Goal: Task Accomplishment & Management: Manage account settings

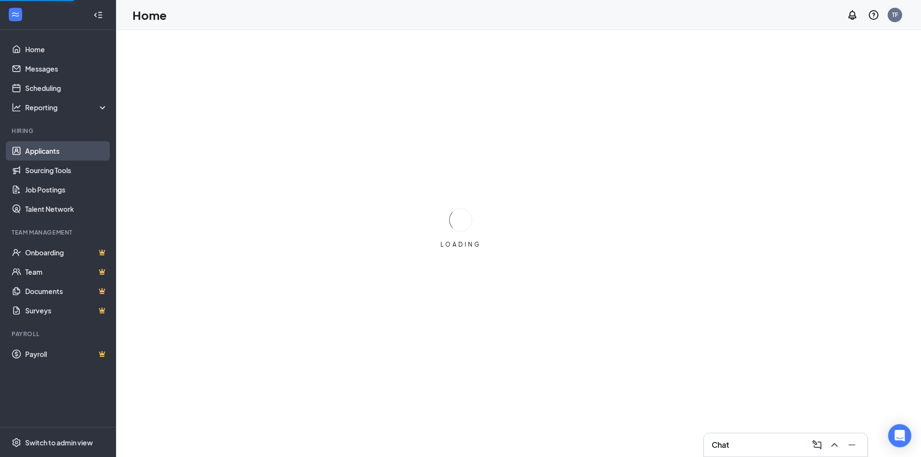
click at [42, 154] on link "Applicants" at bounding box center [66, 150] width 83 height 19
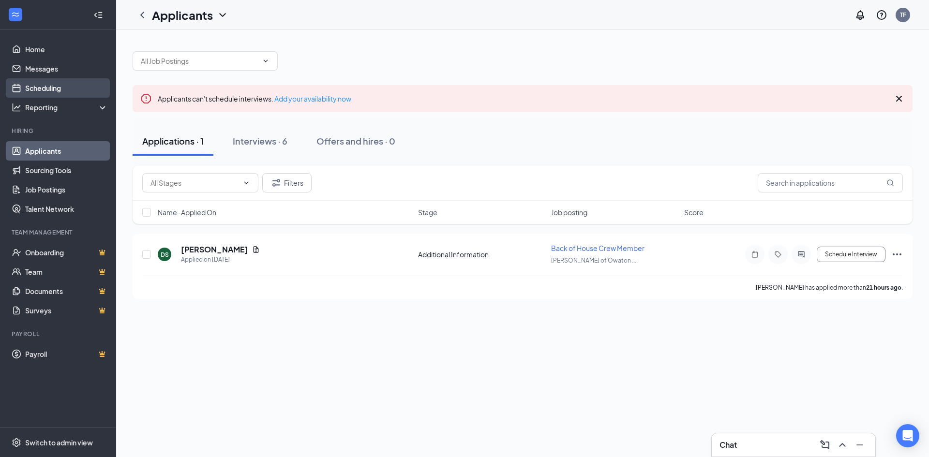
click at [61, 88] on link "Scheduling" at bounding box center [66, 87] width 83 height 19
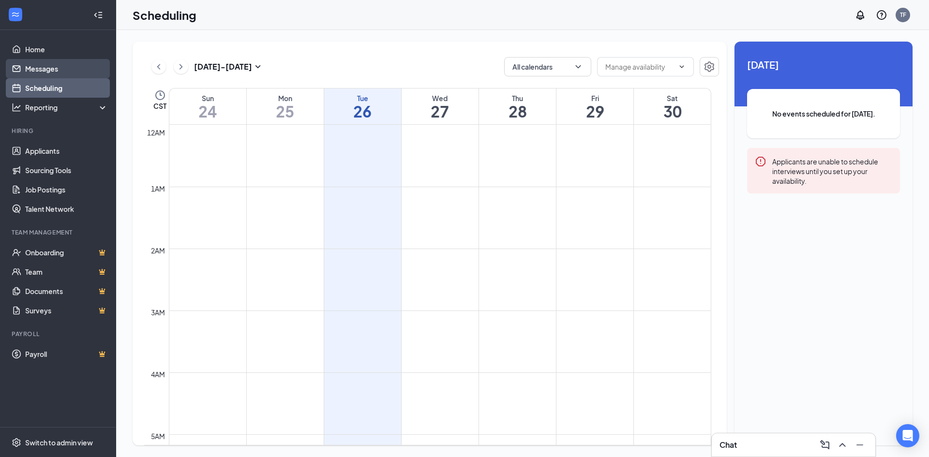
scroll to position [475, 0]
click at [86, 71] on link "Messages" at bounding box center [66, 68] width 83 height 19
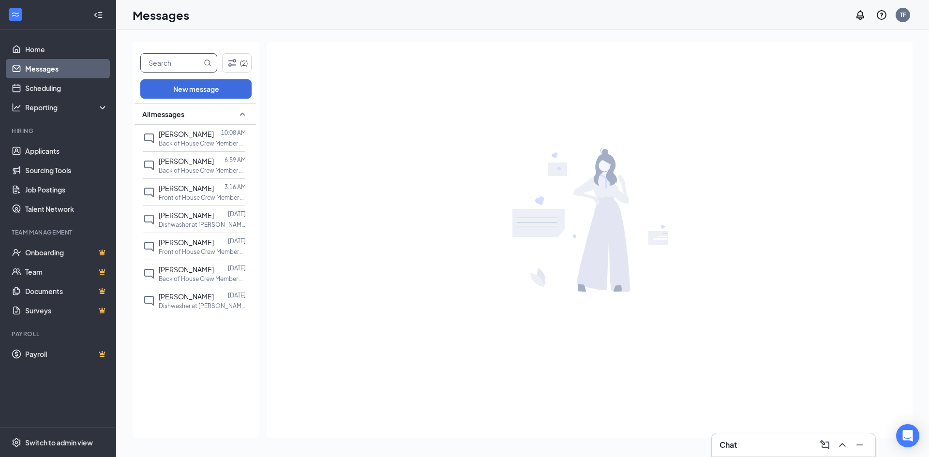
click at [177, 57] on input "text" at bounding box center [171, 63] width 61 height 18
type input "wyatt"
click at [209, 63] on icon "MagnifyingGlass" at bounding box center [208, 63] width 8 height 8
click at [210, 62] on icon "MagnifyingGlass" at bounding box center [208, 63] width 8 height 8
click at [80, 91] on link "Scheduling" at bounding box center [66, 87] width 83 height 19
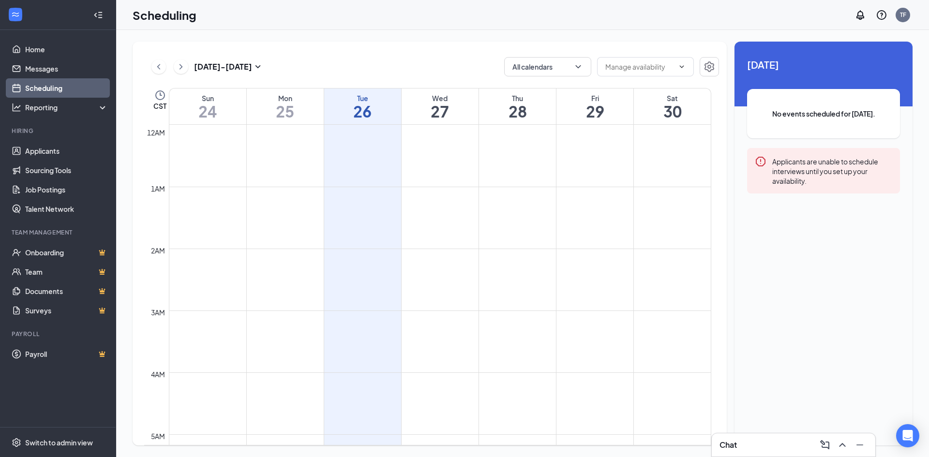
scroll to position [475, 0]
click at [64, 108] on div "Reporting" at bounding box center [66, 108] width 83 height 10
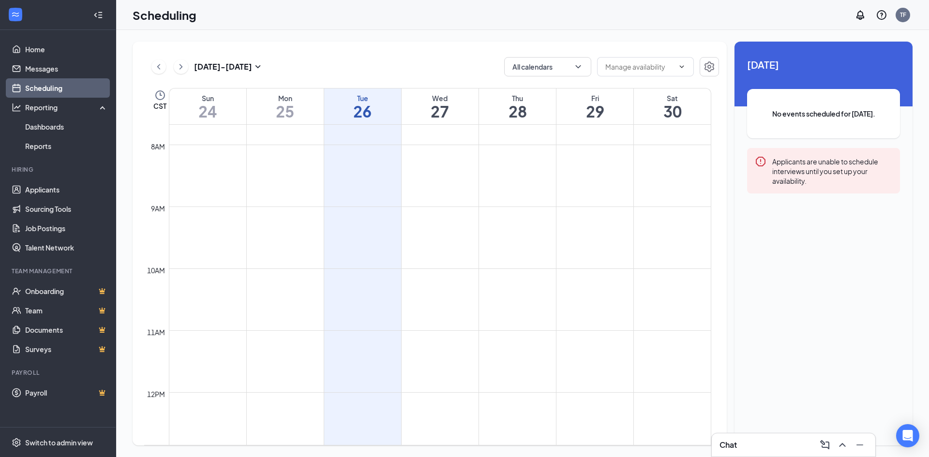
click at [285, 25] on div "Scheduling TF" at bounding box center [522, 15] width 813 height 30
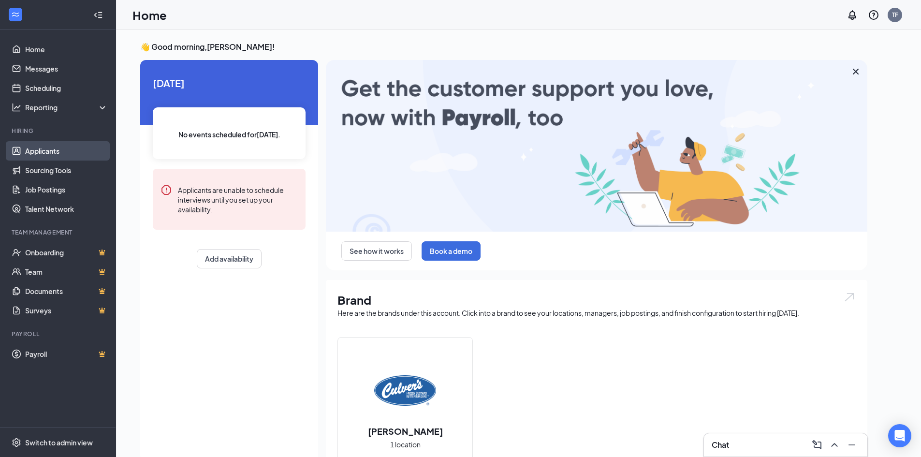
click at [74, 151] on link "Applicants" at bounding box center [66, 150] width 83 height 19
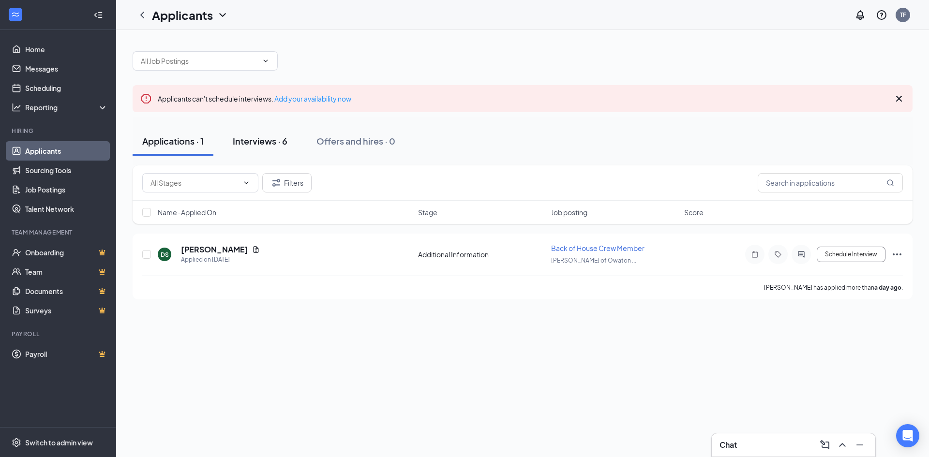
click at [240, 137] on div "Interviews · 6" at bounding box center [260, 141] width 55 height 12
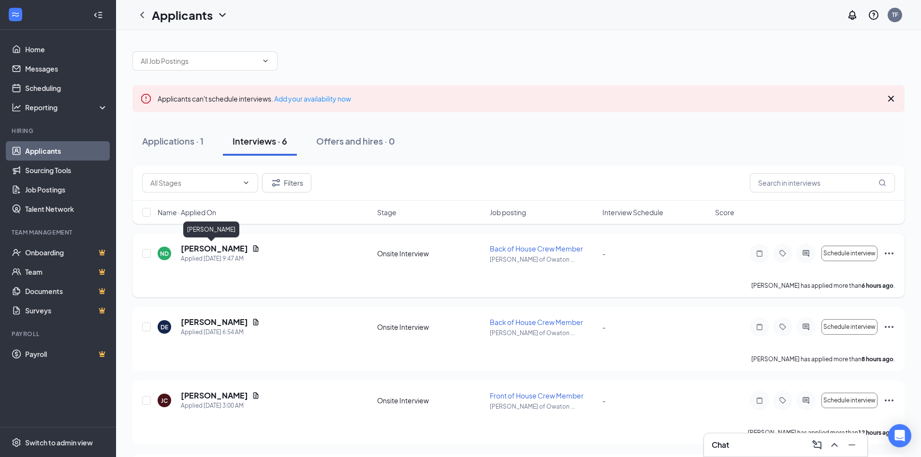
click at [207, 247] on h5 "[PERSON_NAME]" at bounding box center [214, 248] width 67 height 11
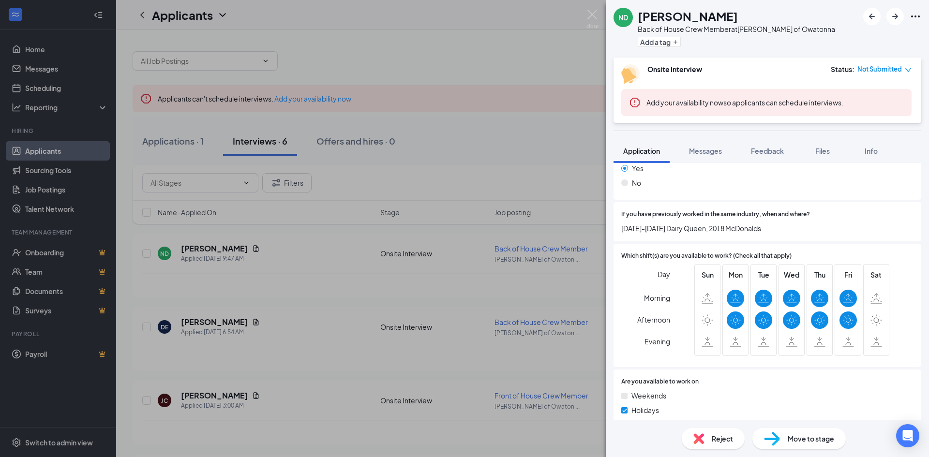
scroll to position [446, 0]
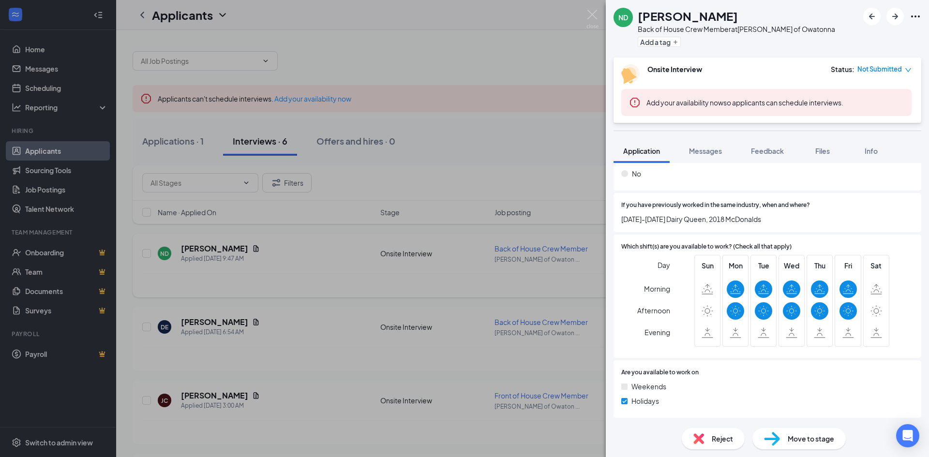
drag, startPoint x: 365, startPoint y: 270, endPoint x: 324, endPoint y: 293, distance: 47.2
click at [365, 270] on div "ND Nicole Dady Back of House Crew Member at Culver's of Owatonna Add a tag Onsi…" at bounding box center [464, 228] width 929 height 457
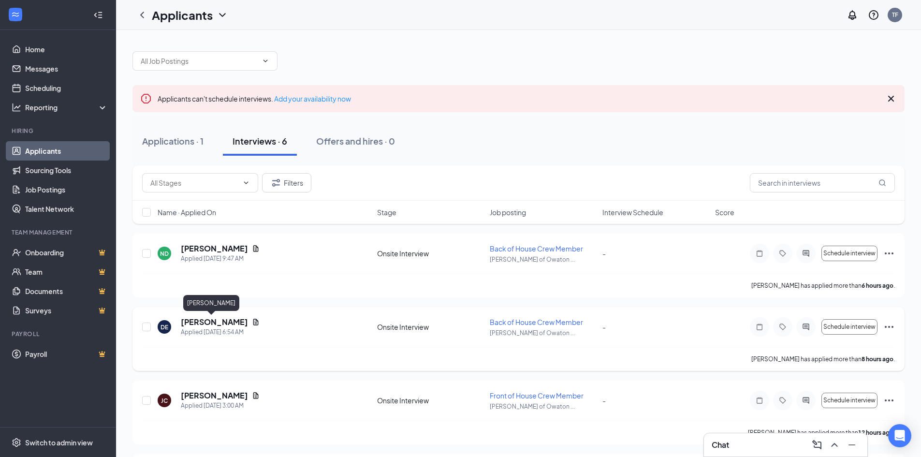
click at [210, 318] on h5 "[PERSON_NAME]" at bounding box center [214, 322] width 67 height 11
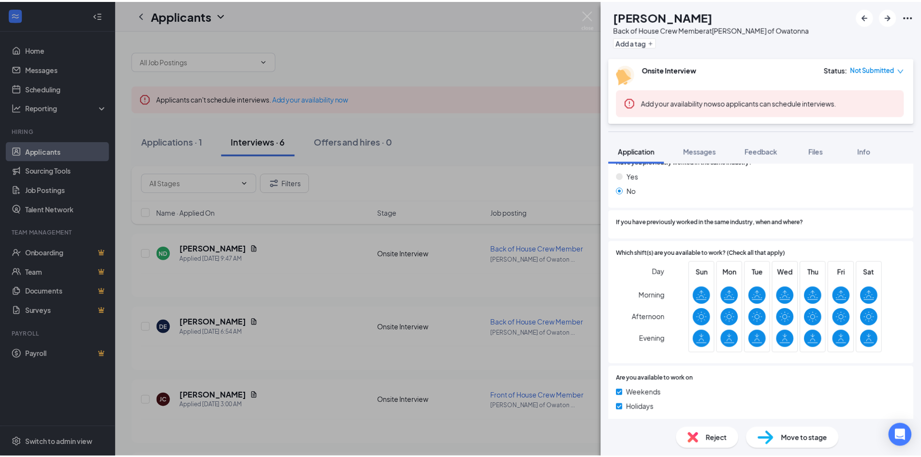
scroll to position [434, 0]
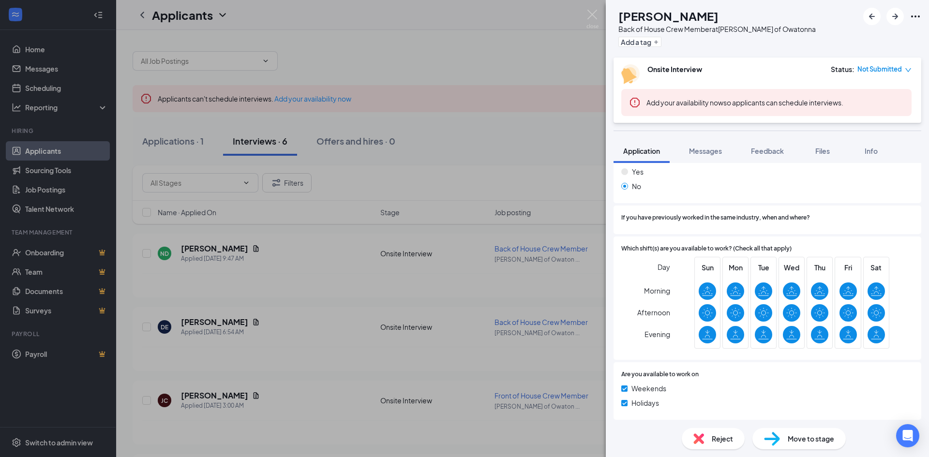
click at [382, 348] on div "DE David Engler Back of House Crew Member at Culver's of Owatonna Add a tag Ons…" at bounding box center [464, 228] width 929 height 457
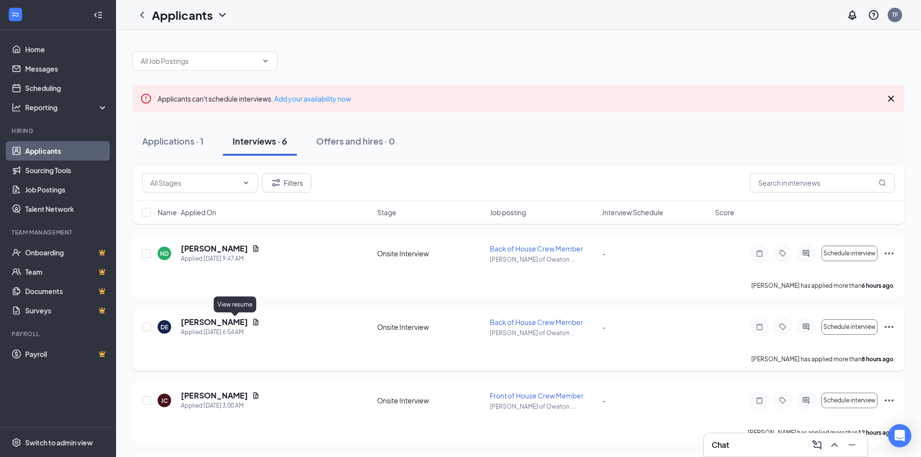
click at [253, 321] on icon "Document" at bounding box center [255, 322] width 5 height 6
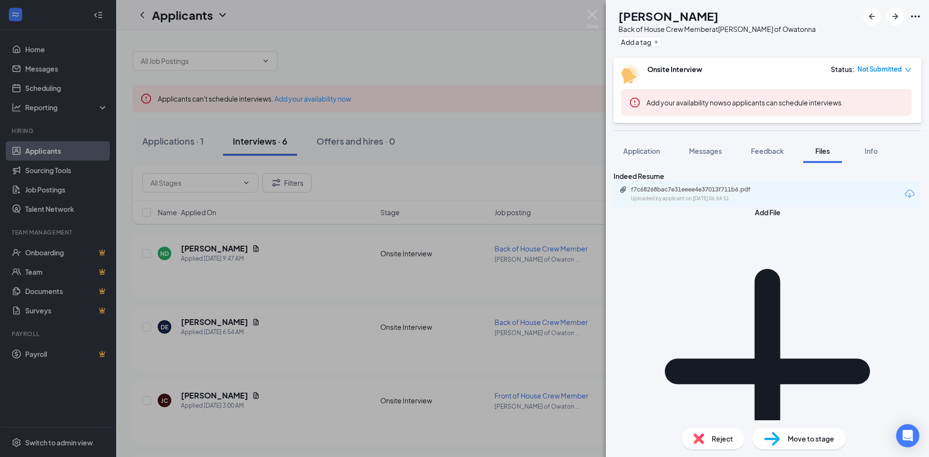
click at [714, 207] on div "f7c68268bac7e31eeee4e37013f711b6.pdf Uploaded by applicant on Aug 26, 2025 at 0…" at bounding box center [767, 194] width 308 height 26
click at [726, 203] on div "Uploaded by applicant on Aug 26, 2025 at 06:54:51" at bounding box center [703, 199] width 145 height 8
click at [293, 386] on div "DE David Engler Back of House Crew Member at Culver's of Owatonna Add a tag Ons…" at bounding box center [464, 228] width 929 height 457
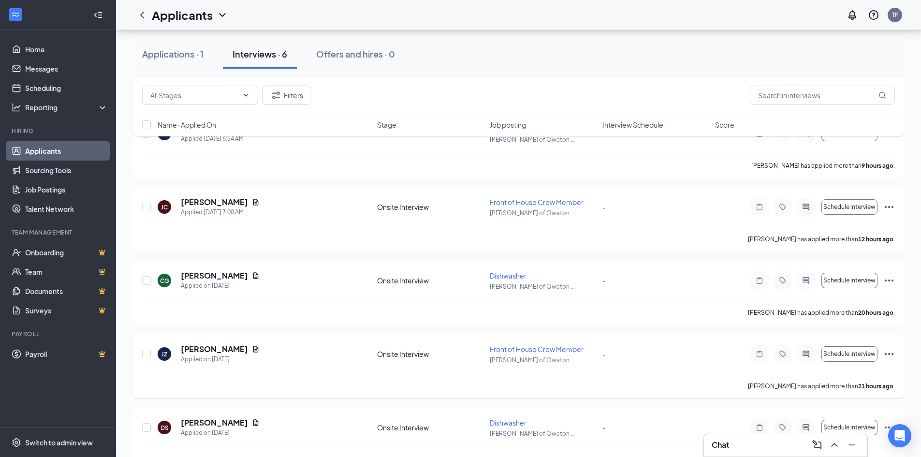
scroll to position [220, 0]
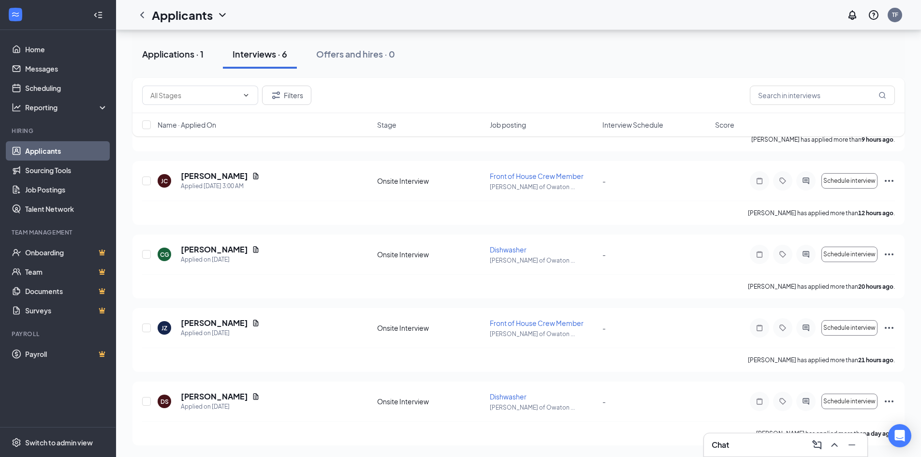
click at [164, 59] on div "Applications · 1" at bounding box center [172, 54] width 61 height 12
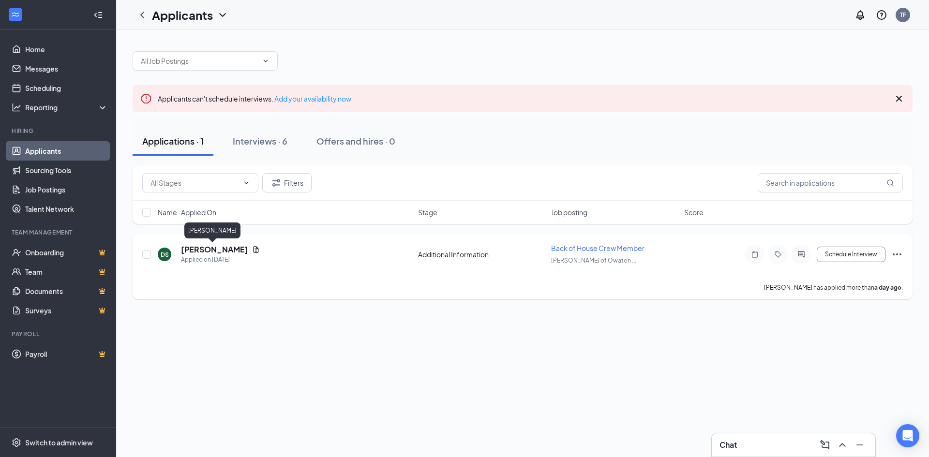
click at [229, 248] on h5 "[PERSON_NAME]" at bounding box center [214, 249] width 67 height 11
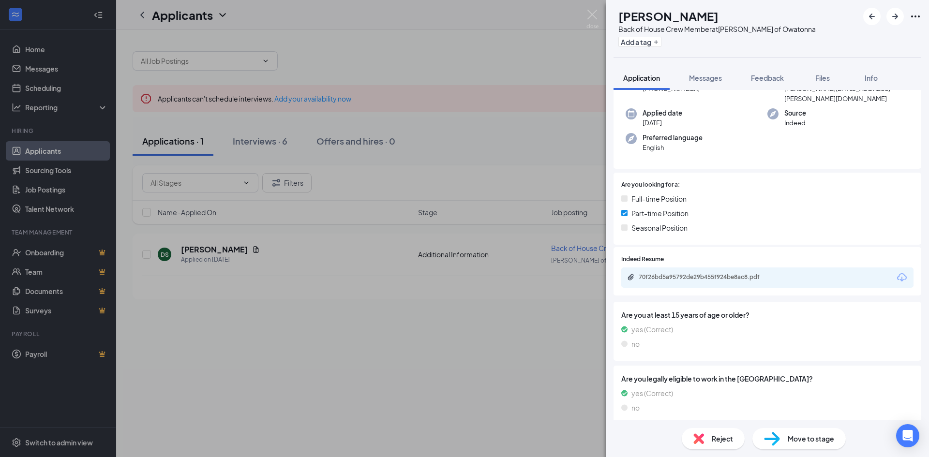
scroll to position [113, 0]
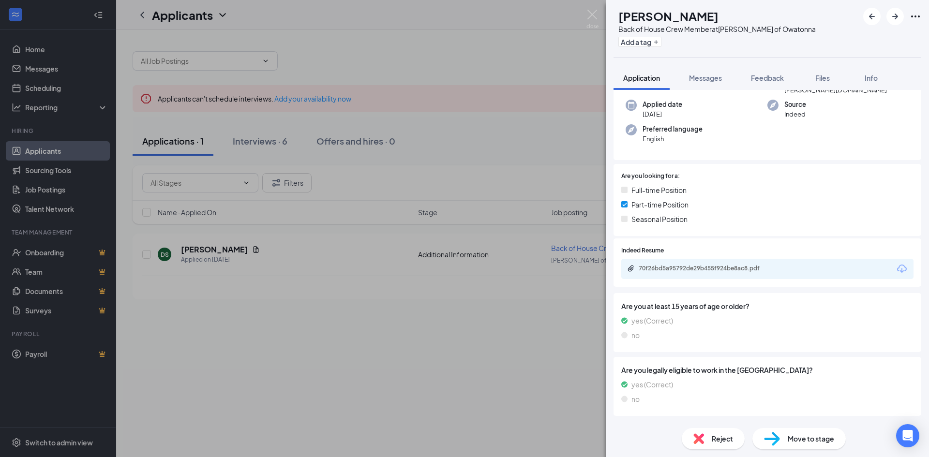
click at [252, 139] on div "DS Daniel Szafryk Back of House Crew Member at Culver's of Owatonna Add a tag A…" at bounding box center [464, 228] width 929 height 457
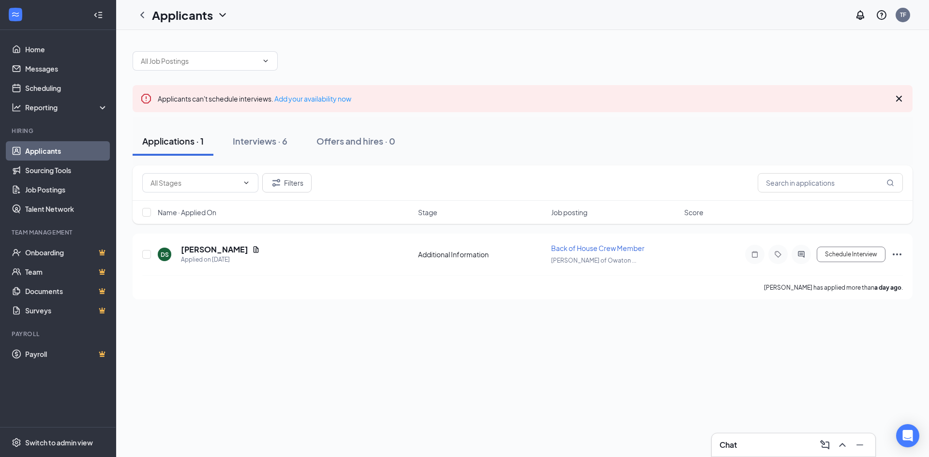
click at [252, 139] on div "Interviews · 6" at bounding box center [260, 141] width 55 height 12
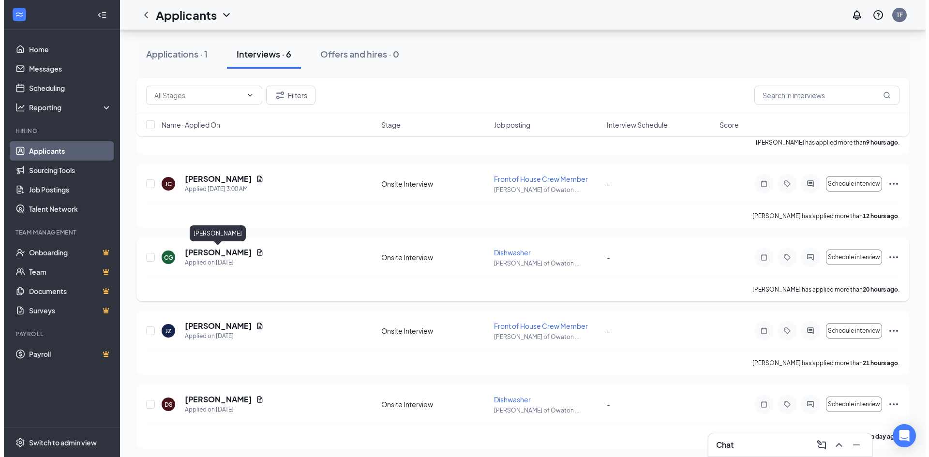
scroll to position [220, 0]
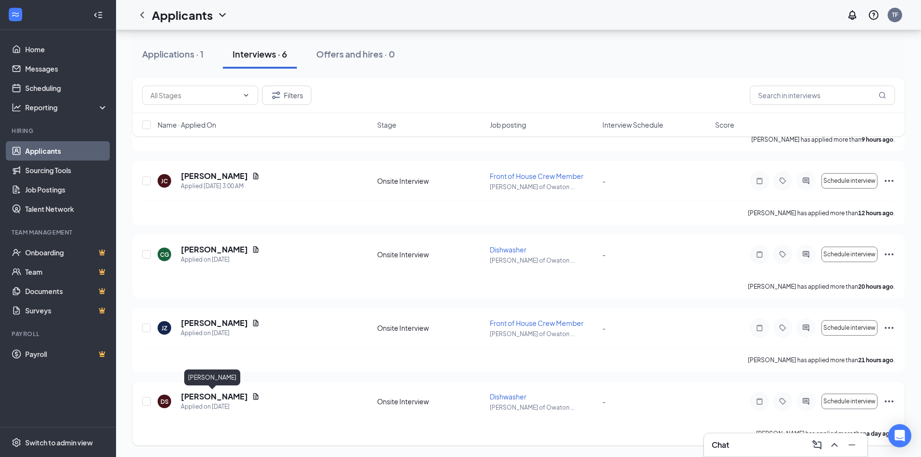
click at [214, 394] on h5 "[PERSON_NAME]" at bounding box center [214, 396] width 67 height 11
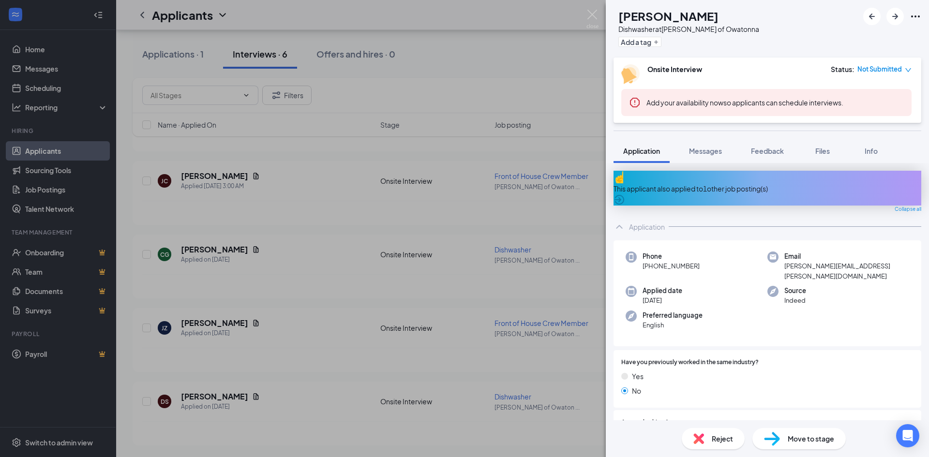
click at [424, 232] on div "DS Daniel Szafryk Dishwasher at Culver's of Owatonna Add a tag Onsite Interview…" at bounding box center [464, 228] width 929 height 457
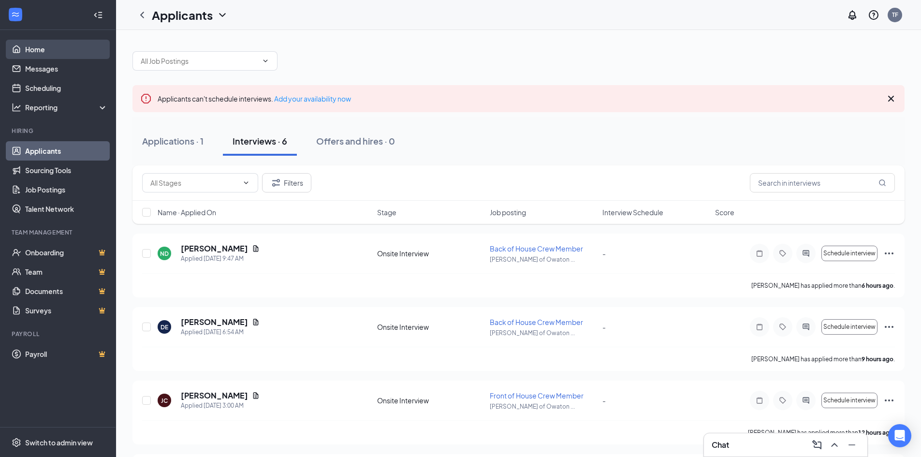
click at [61, 49] on link "Home" at bounding box center [66, 49] width 83 height 19
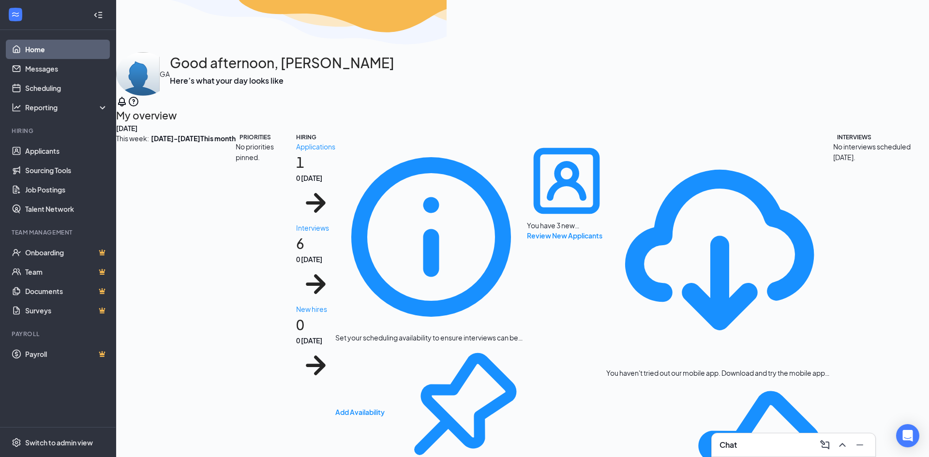
click at [236, 162] on div "No priorities pinned." at bounding box center [266, 151] width 60 height 21
click at [181, 133] on b "Aug 25 - Aug 31" at bounding box center [175, 138] width 49 height 11
click at [20, 16] on icon "WorkstreamLogo" at bounding box center [16, 15] width 10 height 10
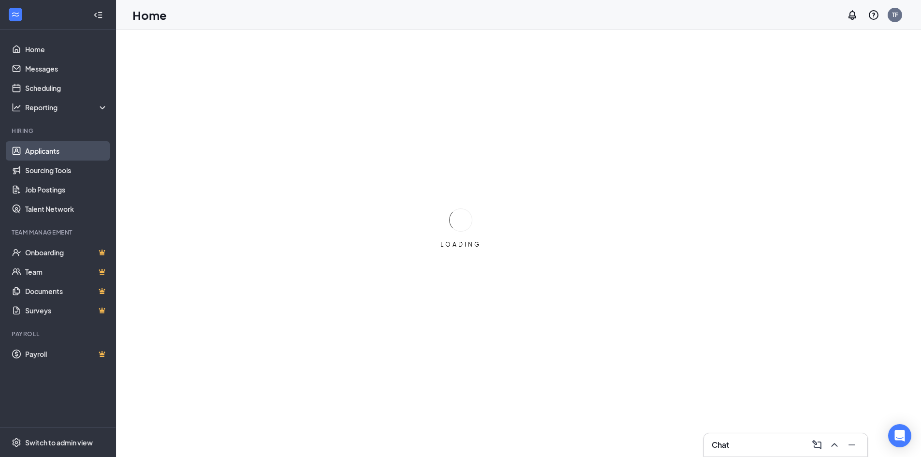
click at [34, 143] on link "Applicants" at bounding box center [66, 150] width 83 height 19
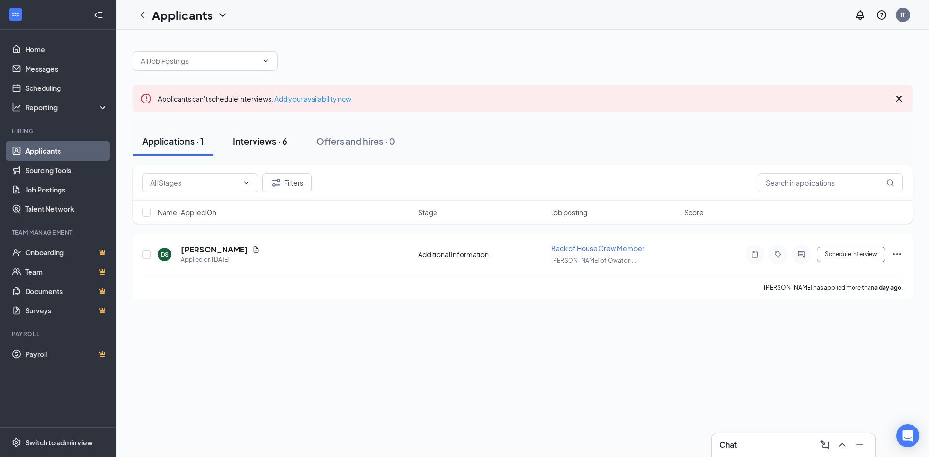
drag, startPoint x: 247, startPoint y: 150, endPoint x: 250, endPoint y: 145, distance: 5.8
click at [250, 145] on button "Interviews · 6" at bounding box center [260, 141] width 74 height 29
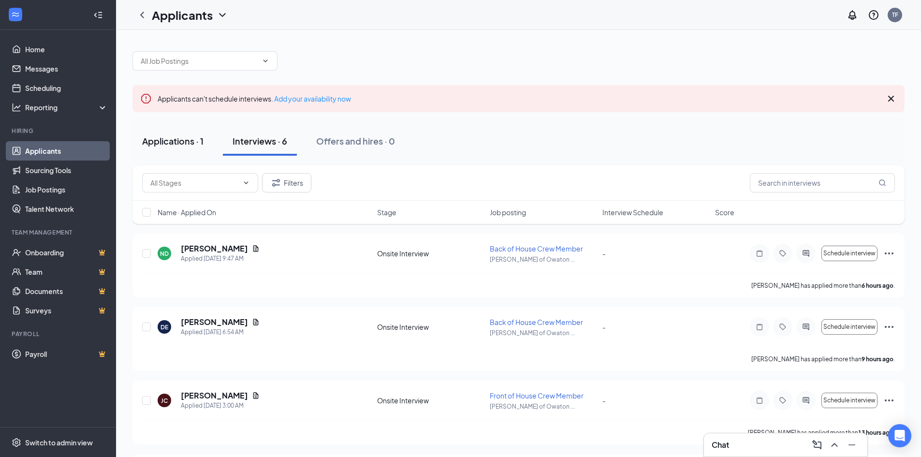
click at [188, 142] on div "Applications · 1" at bounding box center [172, 141] width 61 height 12
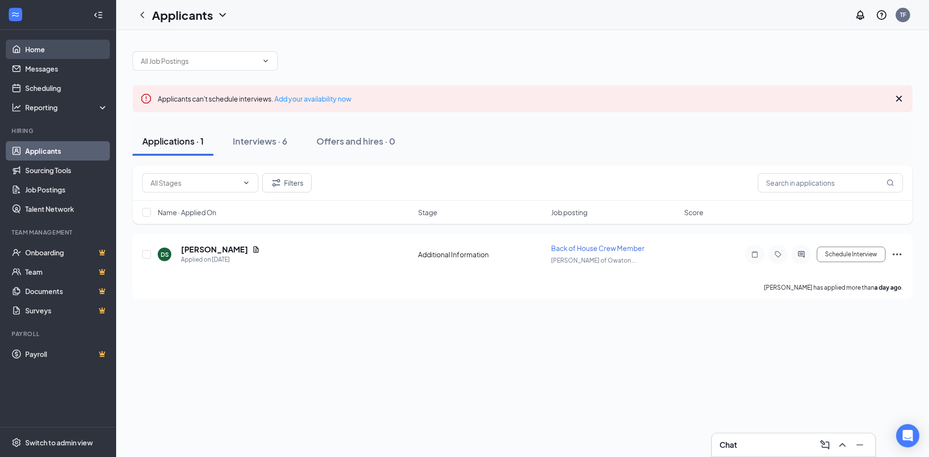
click at [60, 54] on link "Home" at bounding box center [66, 49] width 83 height 19
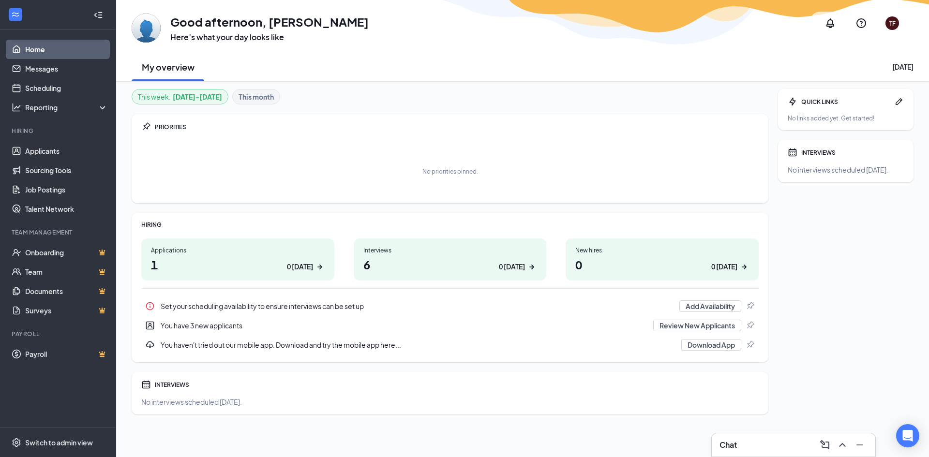
click at [60, 54] on link "Home" at bounding box center [66, 49] width 83 height 19
click at [478, 255] on div "Interviews 6 0 today" at bounding box center [450, 259] width 193 height 42
click at [692, 305] on button "Add Availability" at bounding box center [710, 306] width 62 height 12
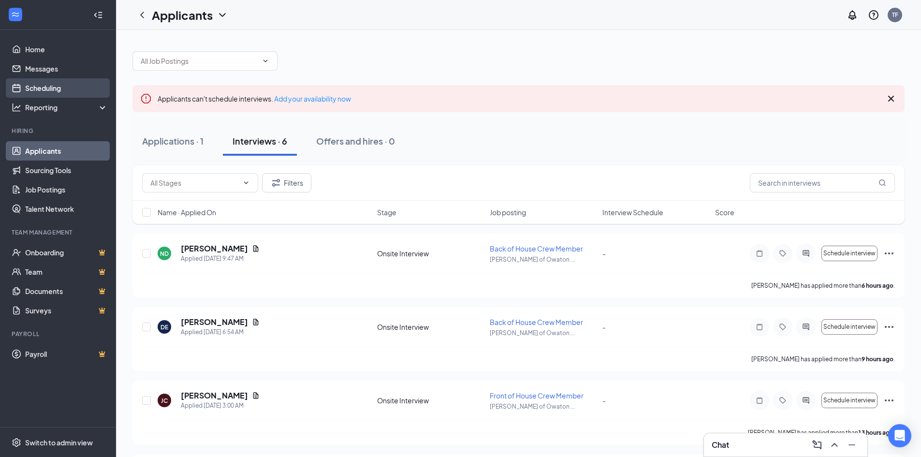
click at [38, 89] on link "Scheduling" at bounding box center [66, 87] width 83 height 19
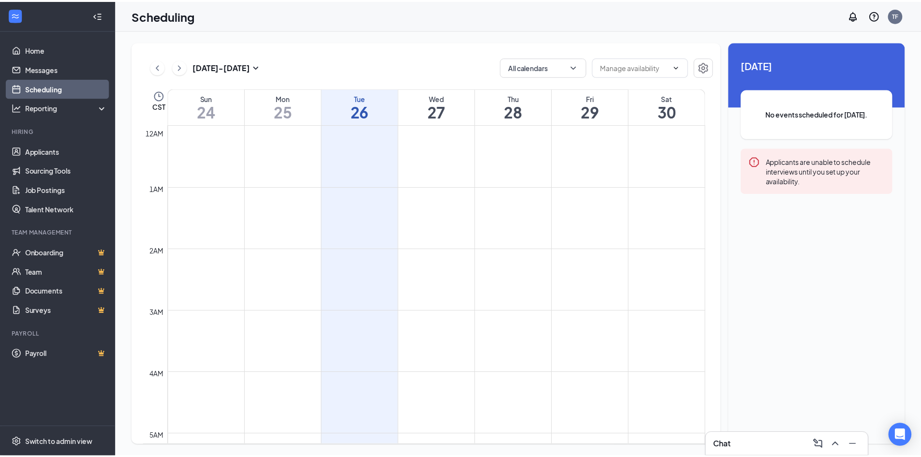
scroll to position [475, 0]
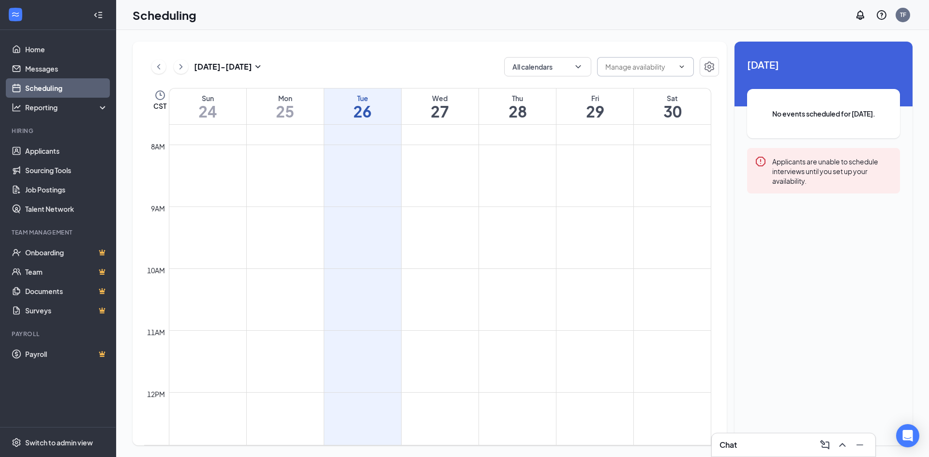
click at [659, 69] on input "text" at bounding box center [639, 66] width 69 height 11
click at [713, 62] on icon "Settings" at bounding box center [709, 67] width 12 height 12
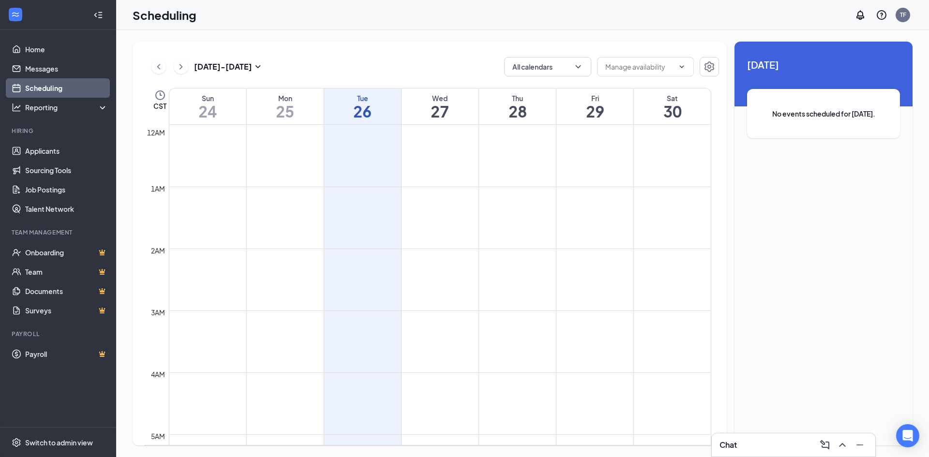
scroll to position [475, 0]
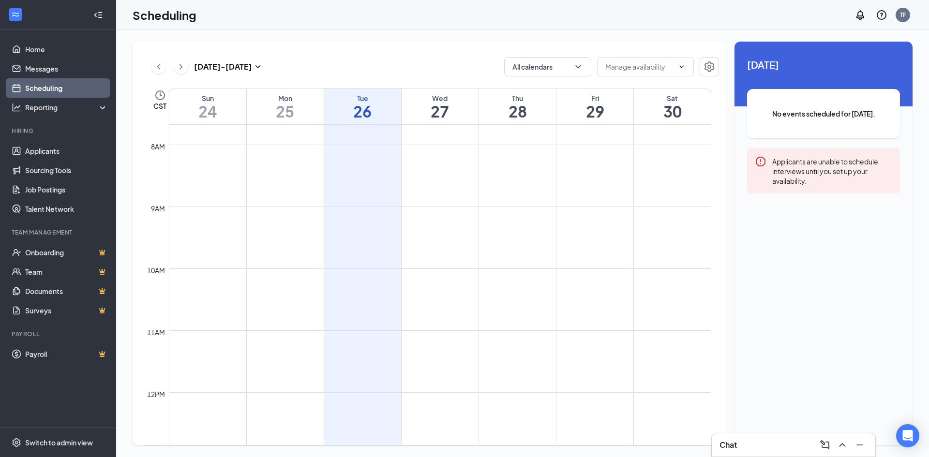
click at [342, 169] on td at bounding box center [440, 167] width 542 height 15
click at [460, 167] on td at bounding box center [440, 167] width 542 height 15
click at [538, 171] on td at bounding box center [440, 167] width 542 height 15
drag, startPoint x: 652, startPoint y: 63, endPoint x: 675, endPoint y: 63, distance: 23.7
click at [657, 63] on input "text" at bounding box center [639, 66] width 69 height 11
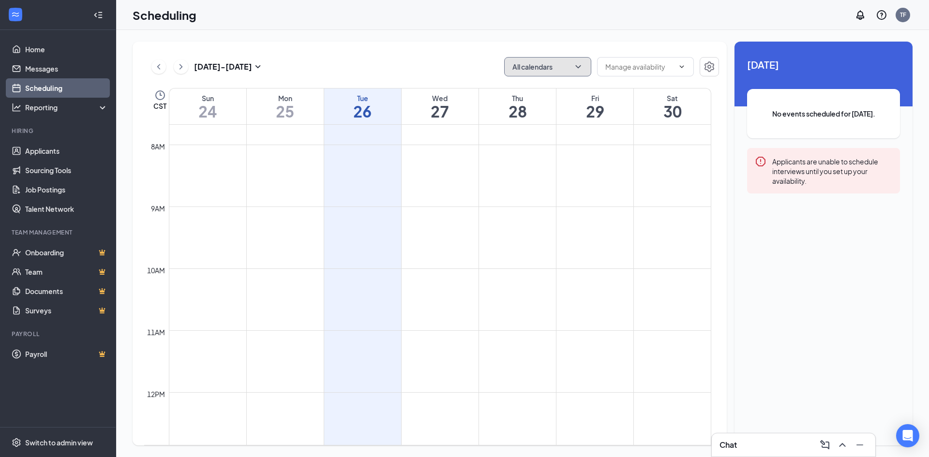
click at [577, 69] on icon "ChevronDown" at bounding box center [578, 67] width 10 height 10
click at [417, 64] on div "Aug 24 - Aug 30 All calendars" at bounding box center [431, 66] width 575 height 19
click at [528, 296] on td at bounding box center [440, 291] width 542 height 15
click at [326, 381] on td at bounding box center [440, 377] width 542 height 15
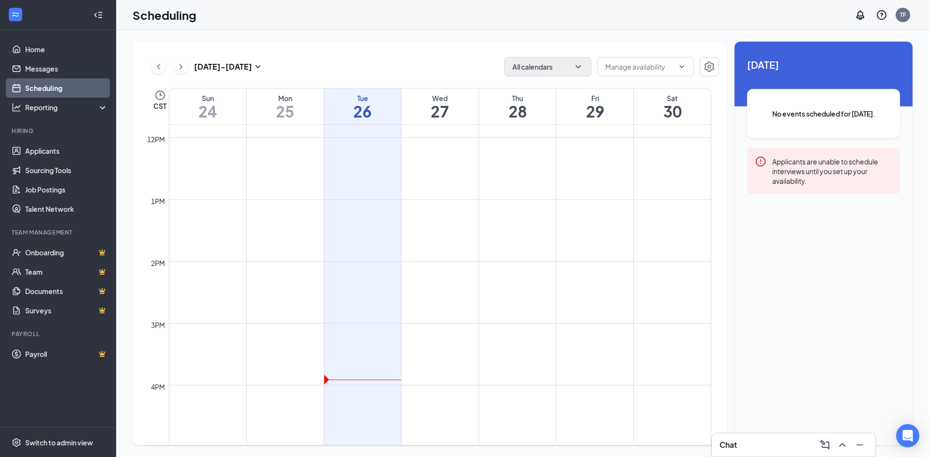
click at [334, 378] on td at bounding box center [440, 377] width 542 height 15
click at [815, 168] on div "Applicants are unable to schedule interviews until you set up your availability." at bounding box center [832, 171] width 120 height 30
click at [712, 70] on icon "Settings" at bounding box center [709, 66] width 10 height 11
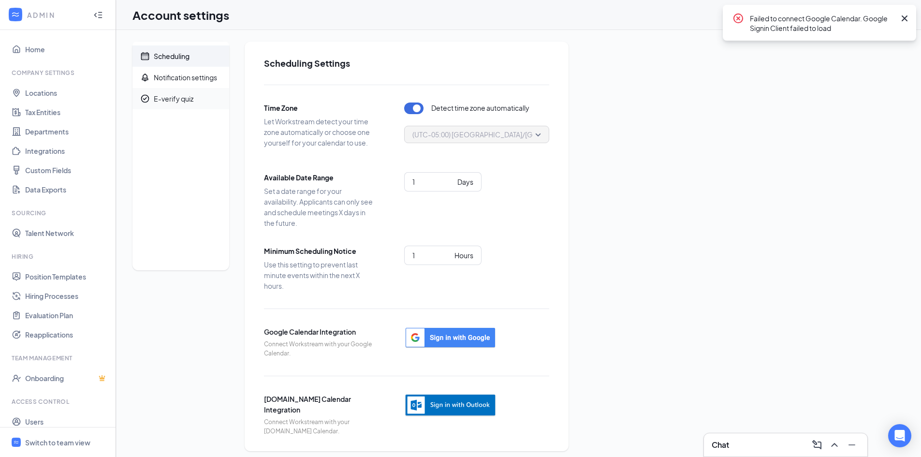
click at [195, 96] on span "E-verify quiz" at bounding box center [188, 98] width 68 height 21
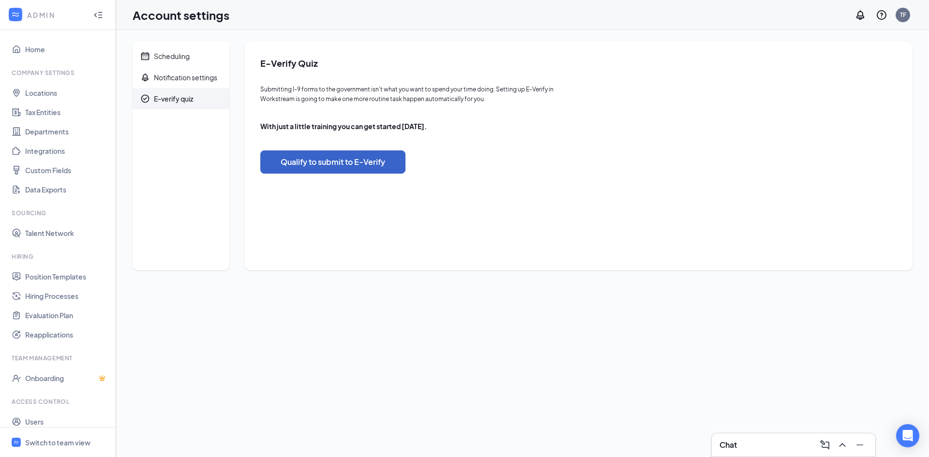
click at [332, 160] on button "Qualify to submit to E-Verify" at bounding box center [332, 161] width 145 height 23
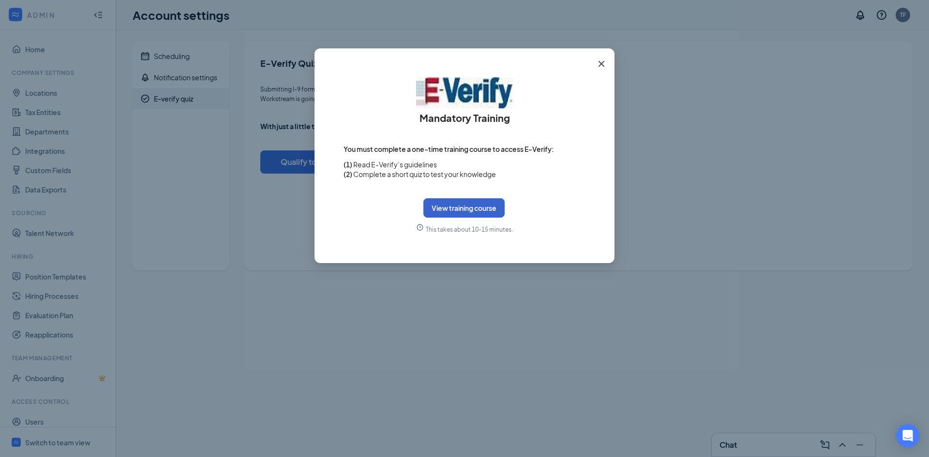
click at [465, 211] on button "View training course" at bounding box center [463, 207] width 81 height 19
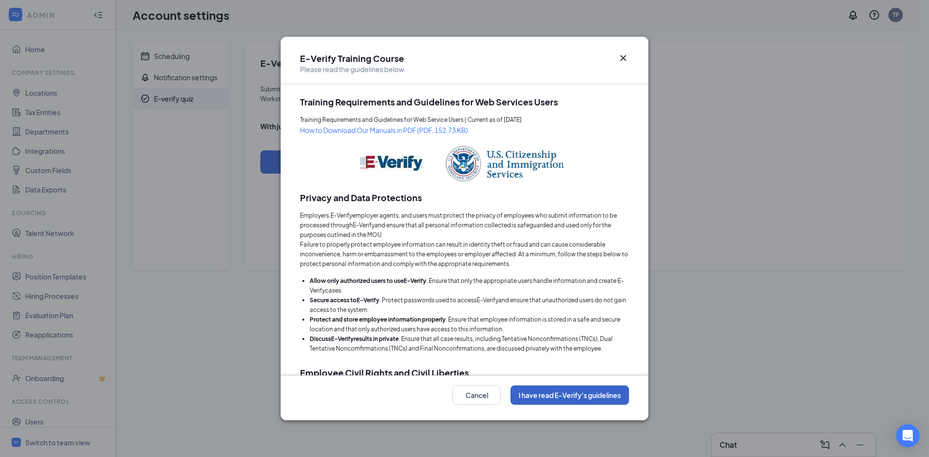
click at [543, 399] on button "I have read E-Verify's guidelines" at bounding box center [569, 395] width 119 height 19
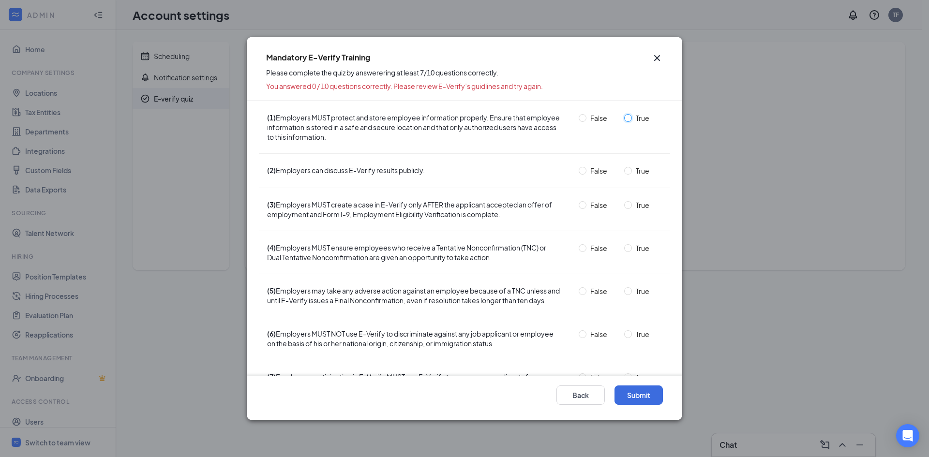
click at [624, 119] on input "True" at bounding box center [628, 118] width 8 height 8
radio input "true"
click at [589, 171] on span "False" at bounding box center [598, 170] width 25 height 11
click at [586, 171] on input "False" at bounding box center [582, 171] width 8 height 8
radio input "true"
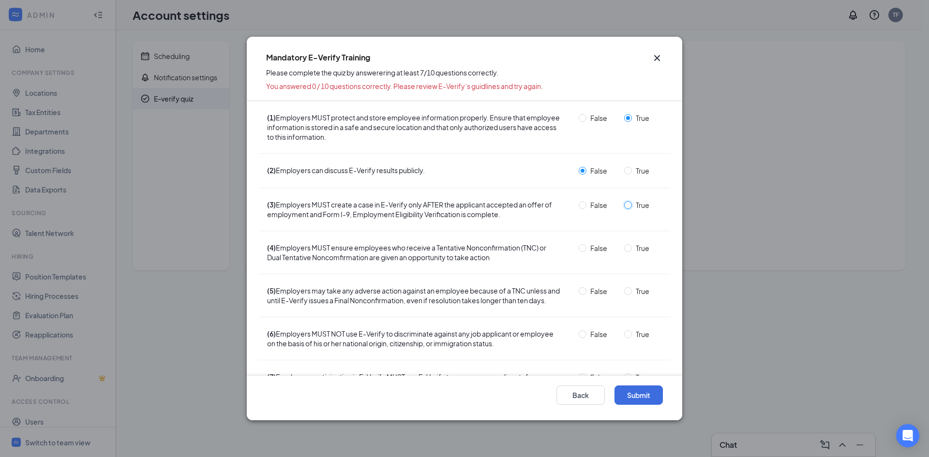
click at [624, 202] on input "True" at bounding box center [628, 205] width 8 height 8
radio input "true"
click at [624, 252] on input "True" at bounding box center [628, 248] width 8 height 8
radio input "true"
click at [579, 291] on input "False" at bounding box center [582, 291] width 8 height 8
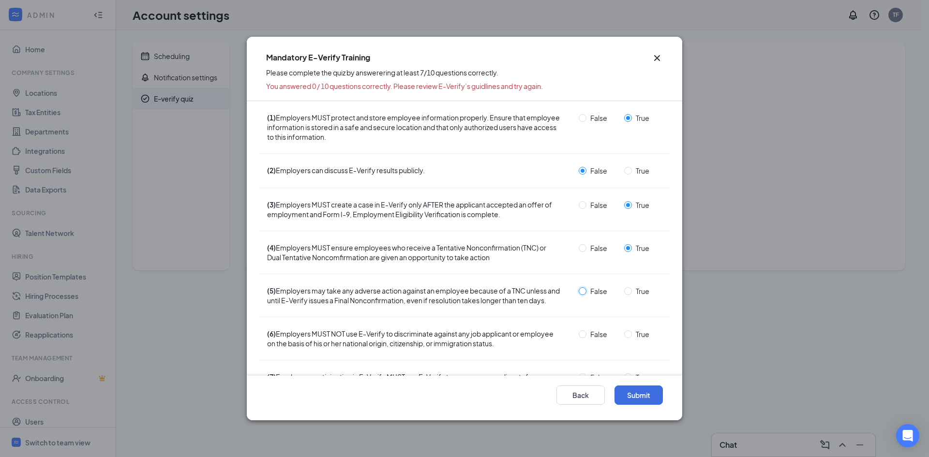
radio input "true"
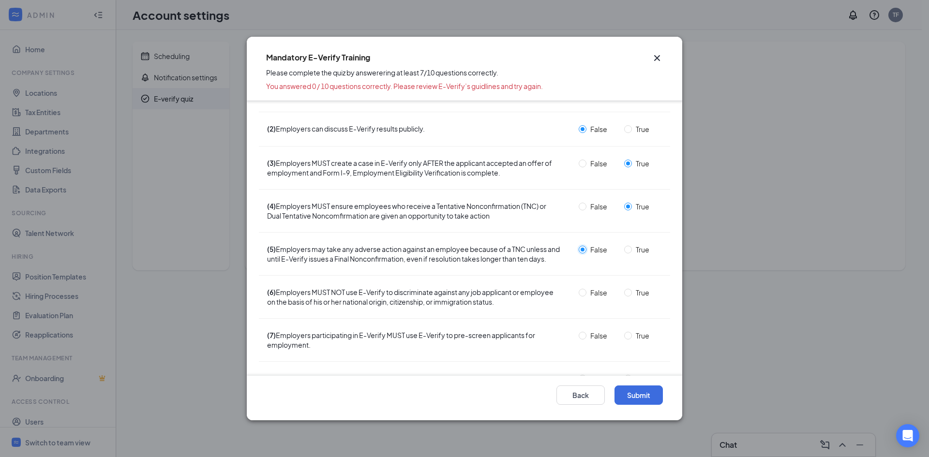
scroll to position [48, 0]
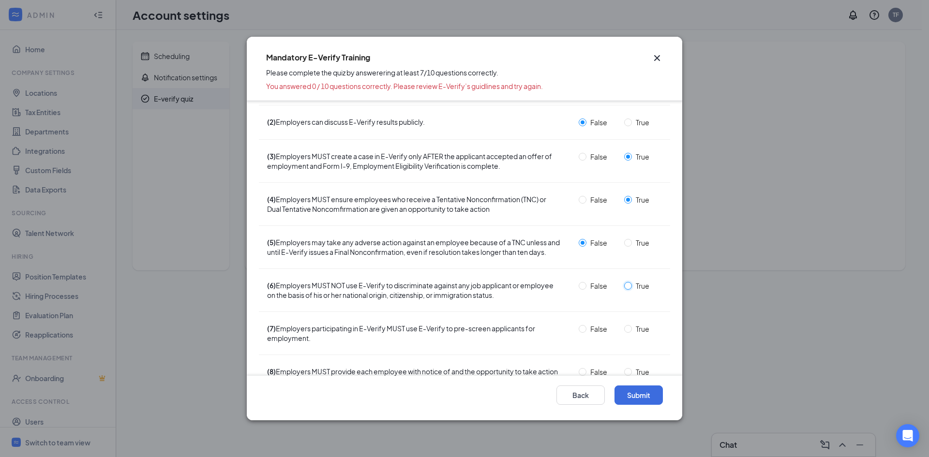
click at [624, 290] on input "True" at bounding box center [628, 286] width 8 height 8
radio input "true"
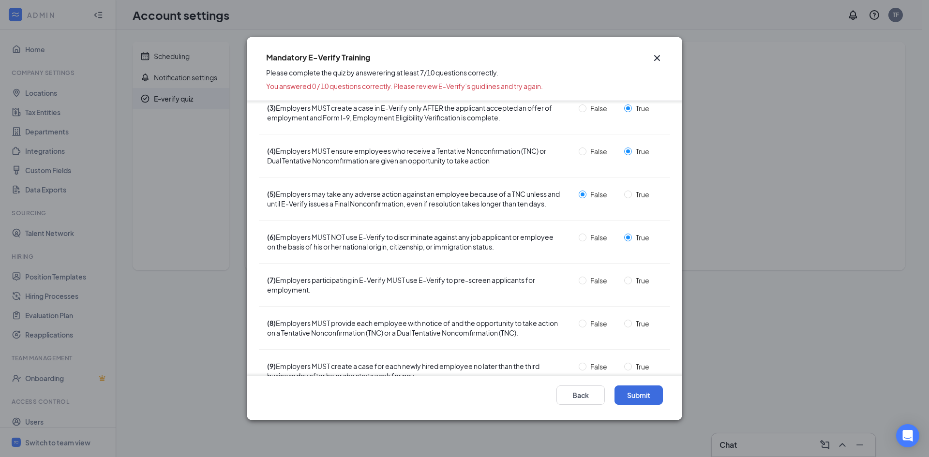
click at [586, 286] on span "False" at bounding box center [598, 280] width 25 height 11
click at [581, 284] on input "False" at bounding box center [582, 281] width 8 height 8
radio input "true"
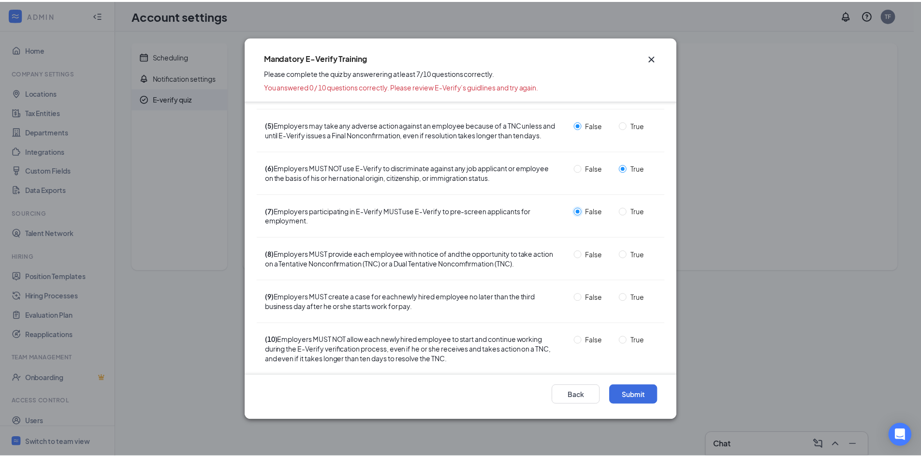
scroll to position [176, 0]
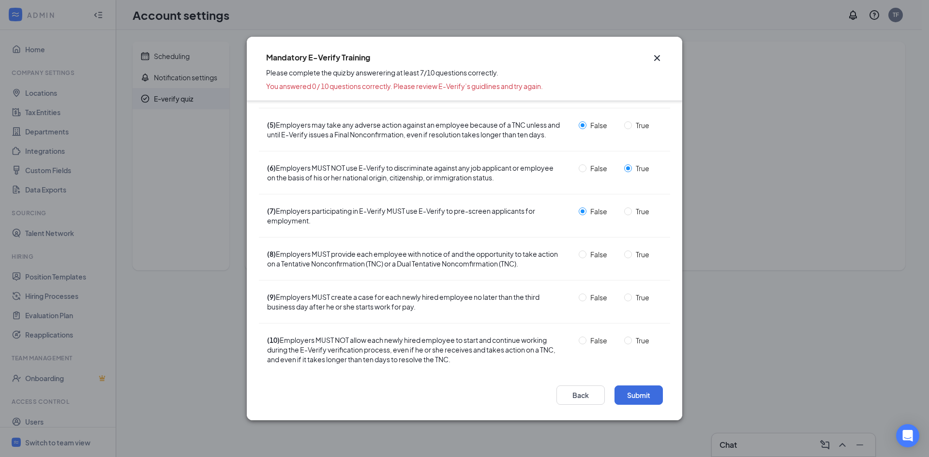
click at [610, 257] on div "False" at bounding box center [597, 254] width 44 height 11
click at [624, 254] on input "True" at bounding box center [628, 255] width 8 height 8
radio input "true"
click at [624, 299] on input "True" at bounding box center [628, 298] width 8 height 8
radio input "true"
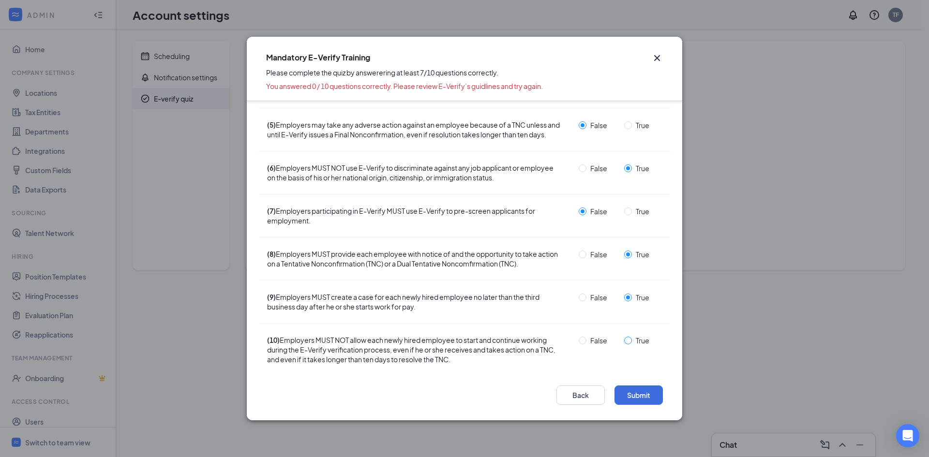
click at [624, 337] on label "True" at bounding box center [638, 340] width 29 height 11
click at [624, 340] on input "True" at bounding box center [628, 341] width 8 height 8
radio input "true"
click at [639, 399] on button "Submit" at bounding box center [638, 395] width 48 height 19
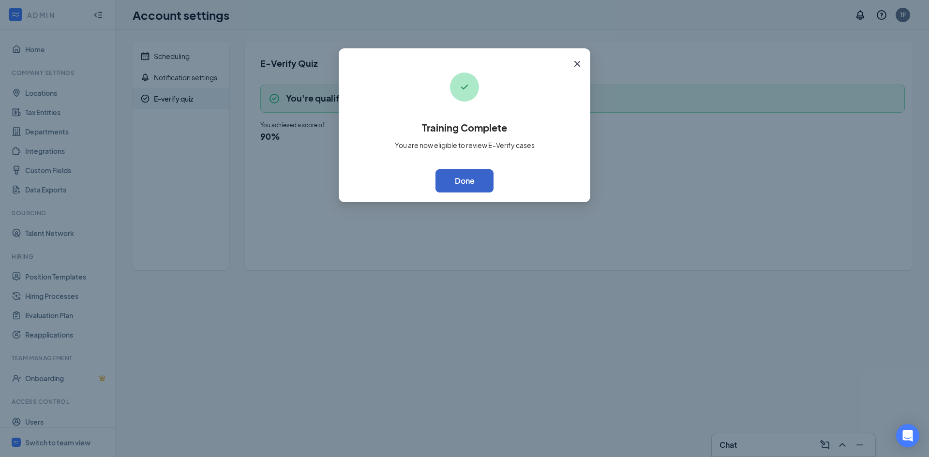
click at [476, 185] on button "Done" at bounding box center [464, 180] width 58 height 23
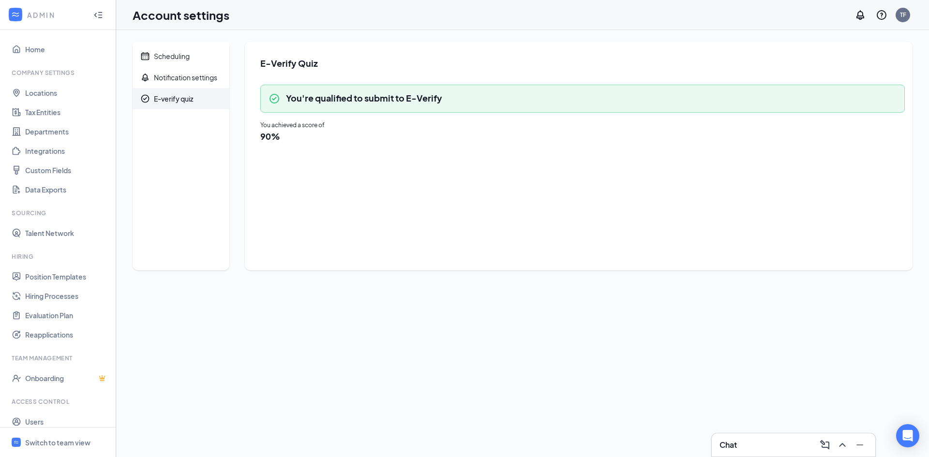
click at [279, 133] on h2 "90 %" at bounding box center [582, 136] width 644 height 12
click at [391, 92] on h2 "You're qualified to submit to E-Verify" at bounding box center [364, 98] width 156 height 12
click at [275, 139] on h2 "90 %" at bounding box center [582, 136] width 644 height 12
click at [178, 61] on span "Scheduling" at bounding box center [188, 55] width 68 height 21
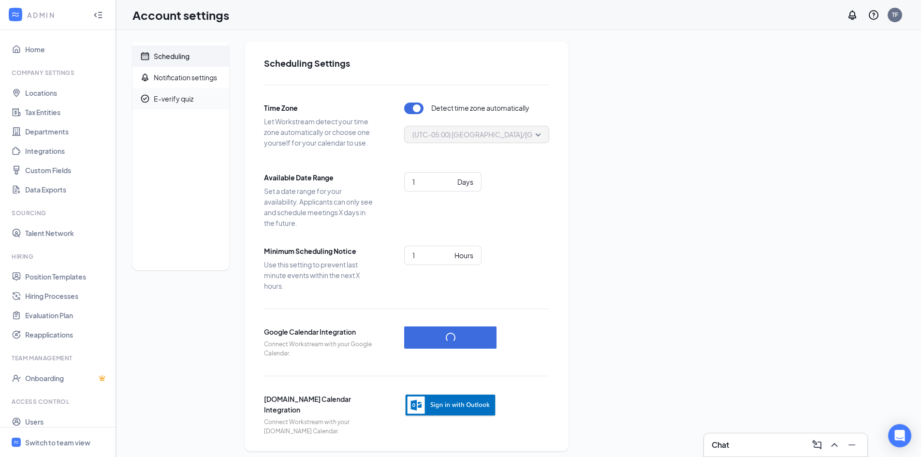
click at [193, 100] on span "E-verify quiz" at bounding box center [188, 98] width 68 height 21
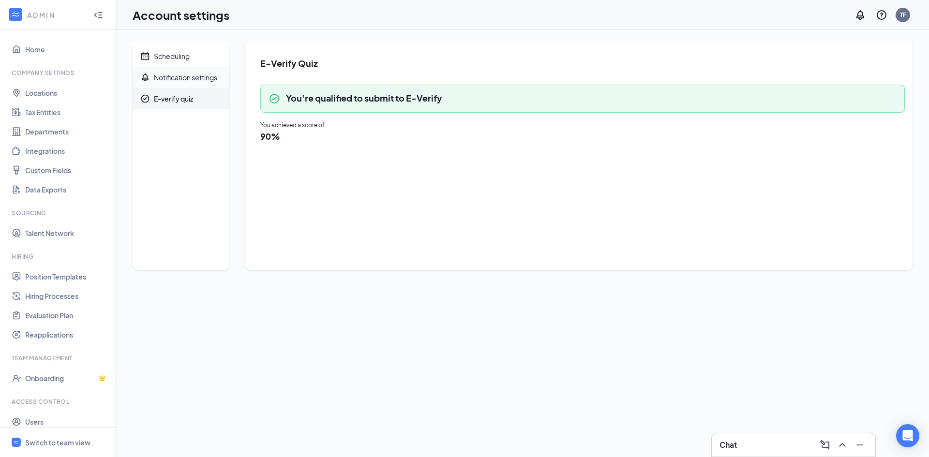
click at [194, 78] on div "Notification settings" at bounding box center [185, 78] width 63 height 10
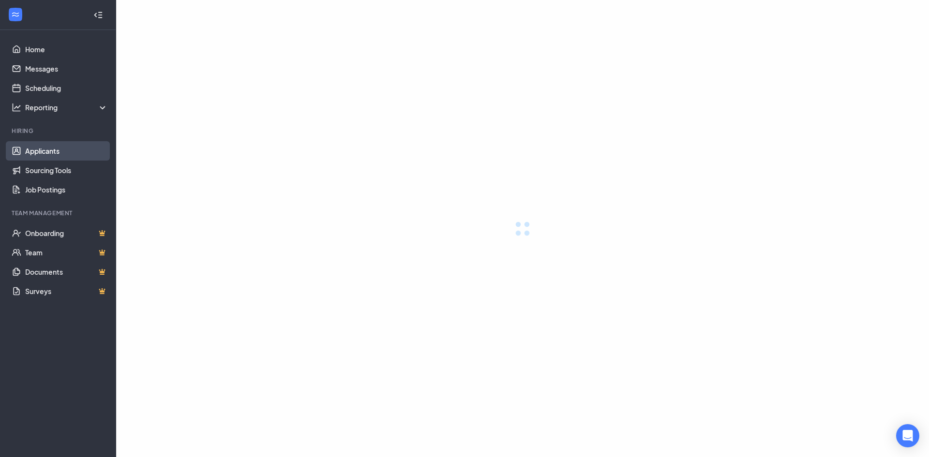
click at [44, 149] on link "Applicants" at bounding box center [66, 150] width 83 height 19
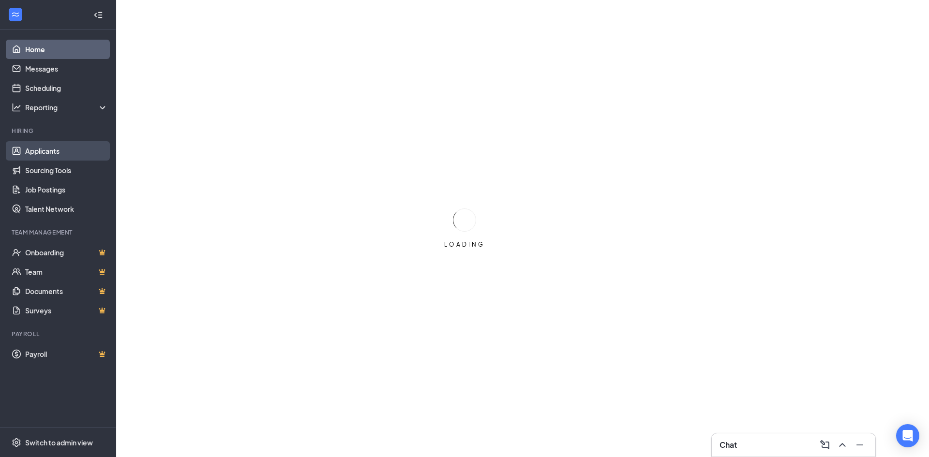
click at [46, 149] on link "Applicants" at bounding box center [66, 150] width 83 height 19
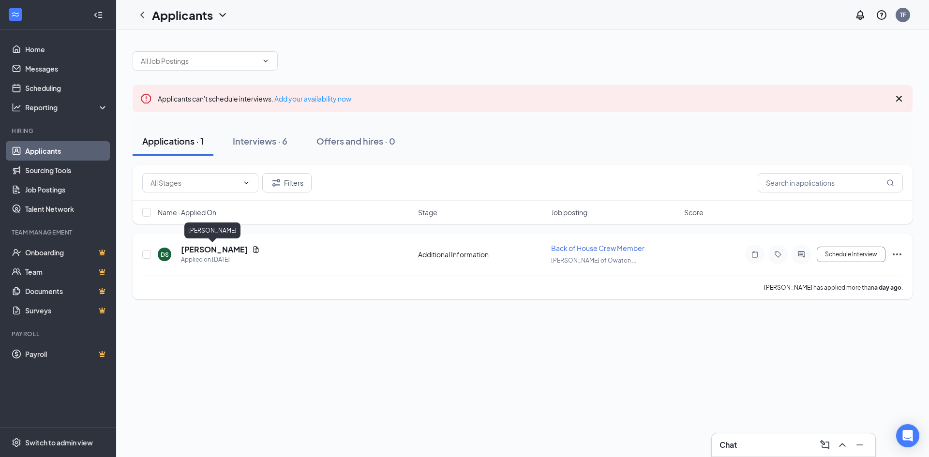
click at [199, 250] on h5 "[PERSON_NAME]" at bounding box center [214, 249] width 67 height 11
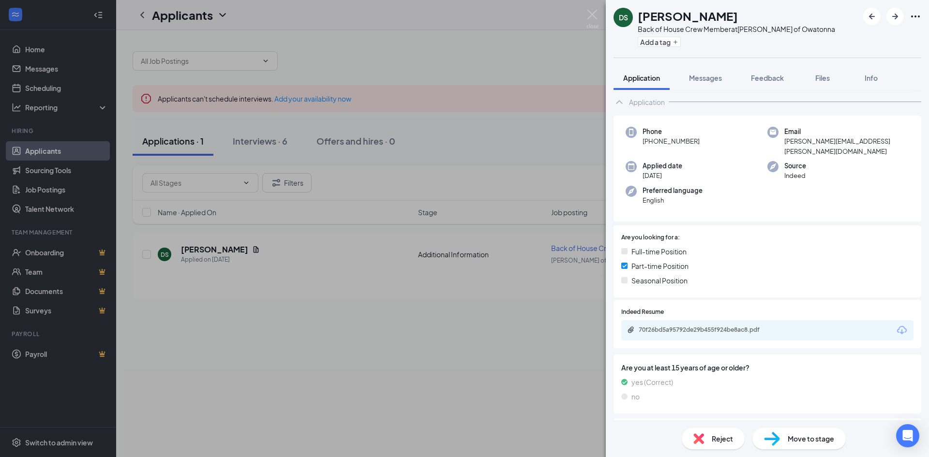
scroll to position [113, 0]
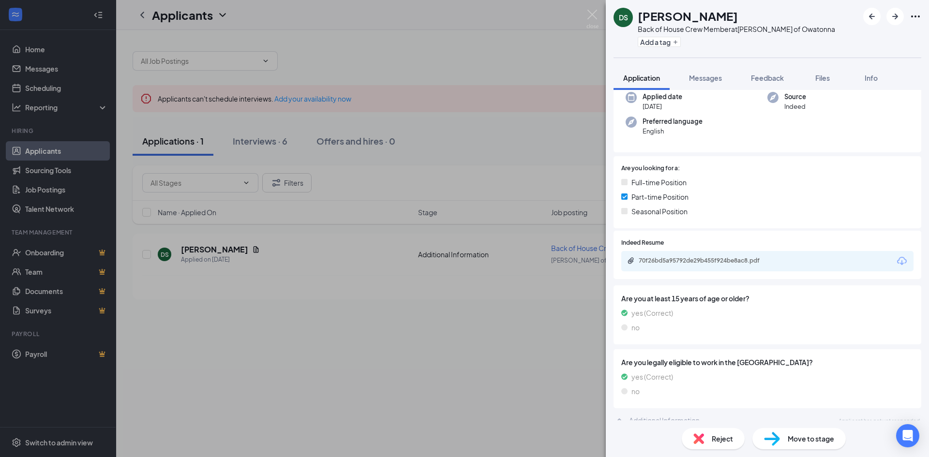
click at [262, 145] on div "DS Daniel Szafryk Back of House Crew Member at Culver's of Owatonna Add a tag A…" at bounding box center [464, 228] width 929 height 457
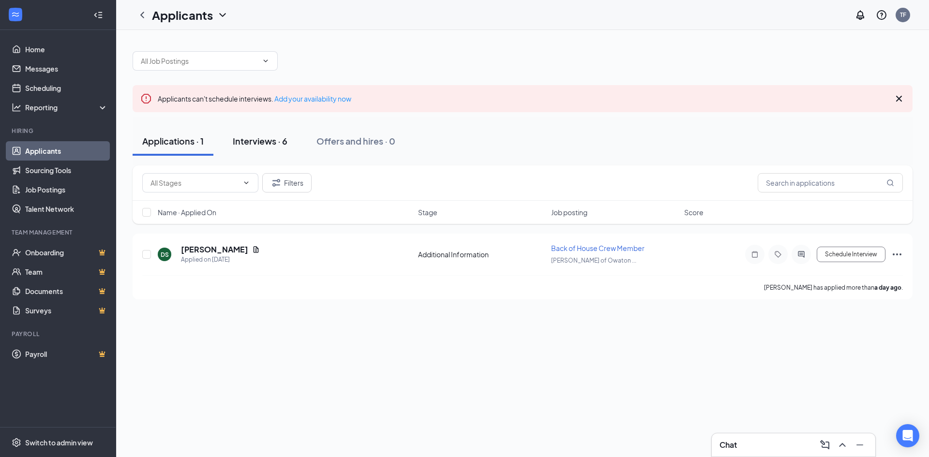
click at [267, 144] on div "Interviews · 6" at bounding box center [260, 141] width 55 height 12
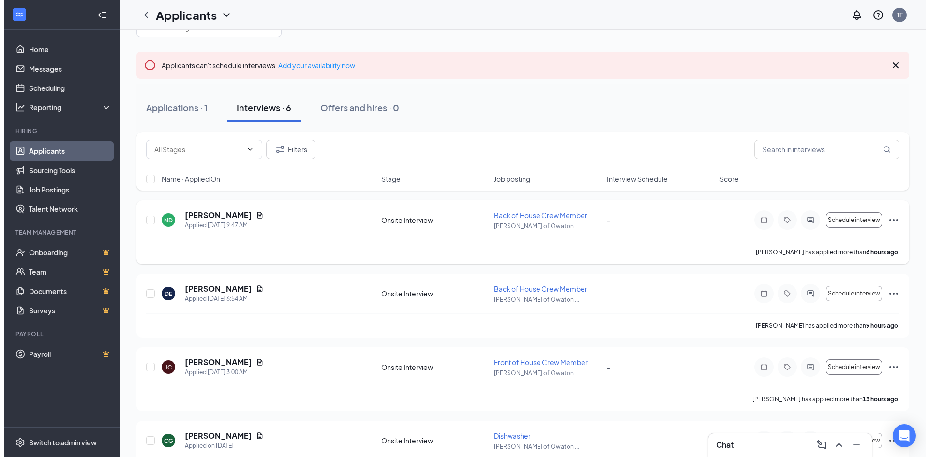
scroll to position [97, 0]
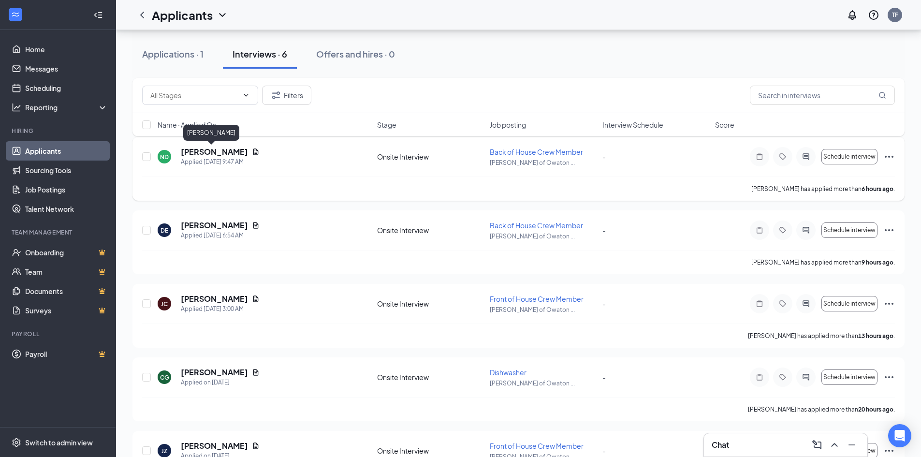
click at [190, 151] on h5 "Nicole Dady" at bounding box center [214, 152] width 67 height 11
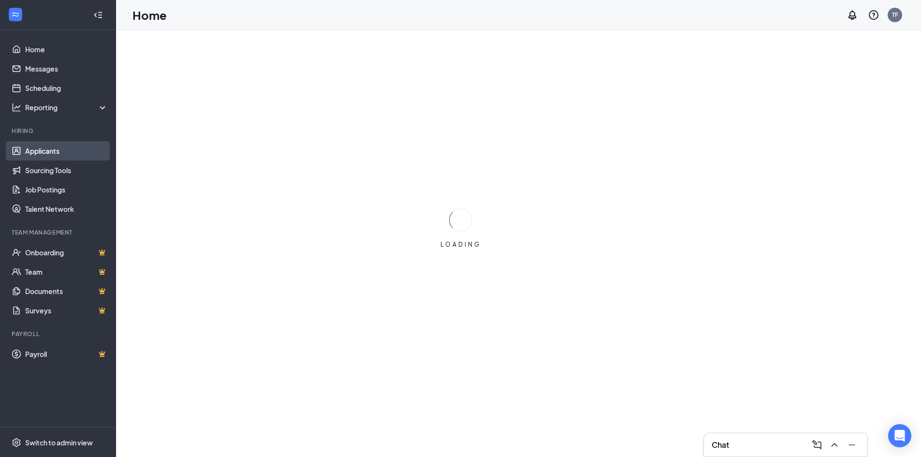
click at [103, 148] on link "Applicants" at bounding box center [66, 150] width 83 height 19
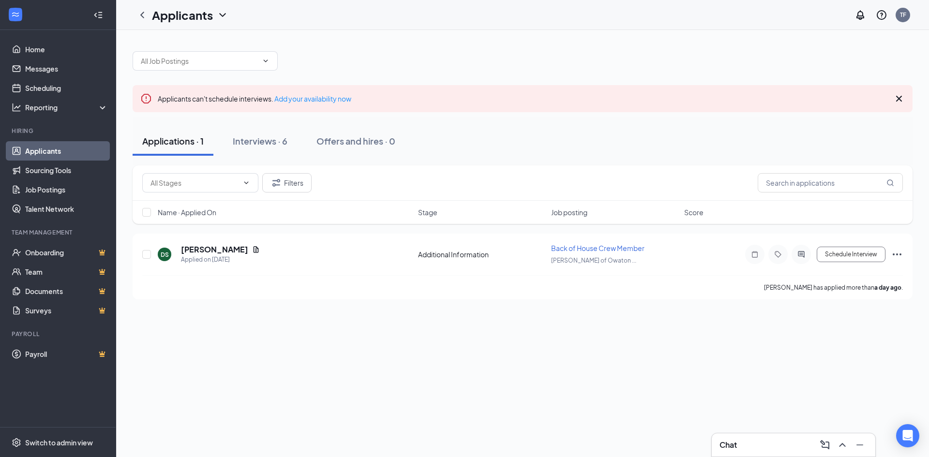
click at [901, 95] on icon "Cross" at bounding box center [899, 99] width 12 height 12
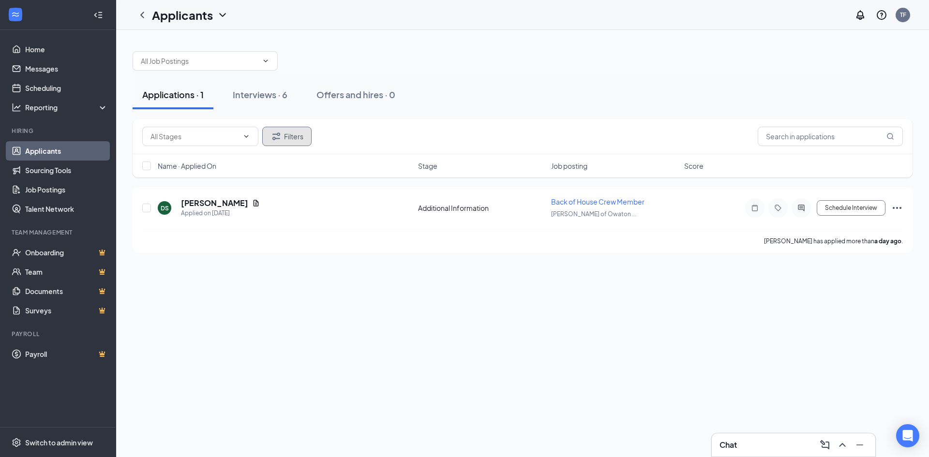
click at [292, 130] on button "Filters" at bounding box center [286, 136] width 49 height 19
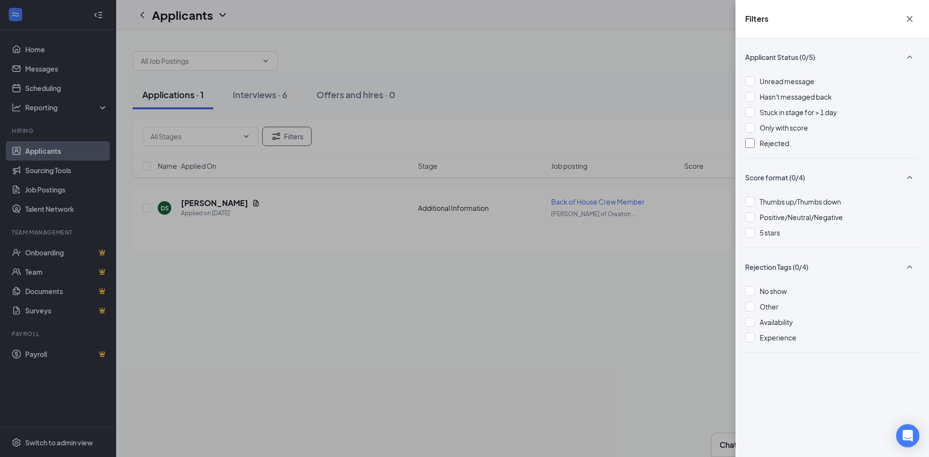
click at [779, 143] on span "Rejected" at bounding box center [774, 143] width 30 height 9
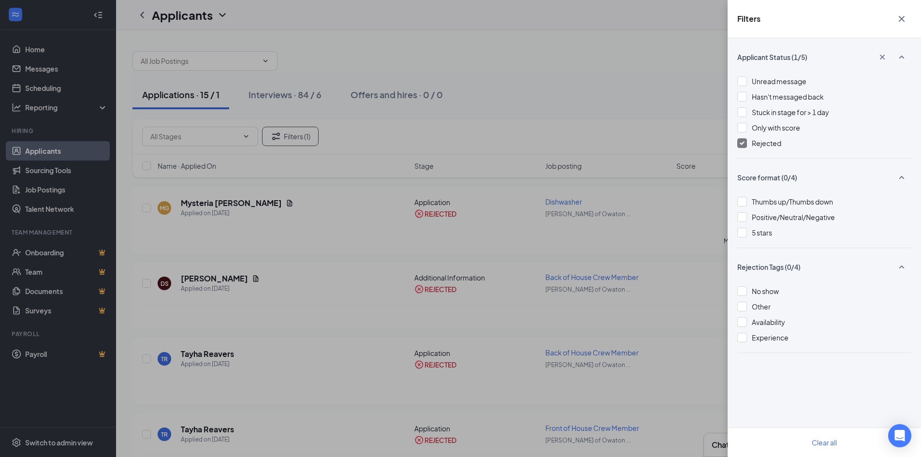
click at [377, 248] on div "Filters Applicant Status (1/5) Unread message Hasn't messaged back Stuck in sta…" at bounding box center [460, 228] width 921 height 457
click at [597, 69] on div "Filters Applicant Status (1/5) Unread message Hasn't messaged back Stuck in sta…" at bounding box center [460, 228] width 921 height 457
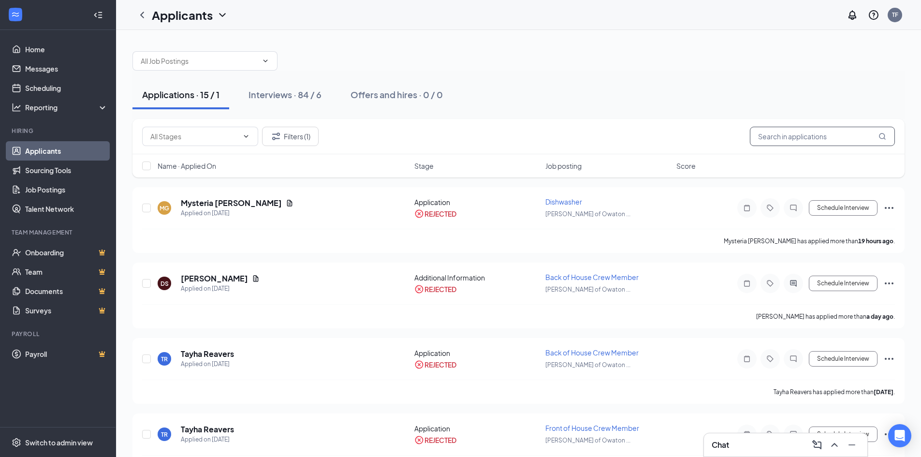
click at [772, 133] on input "text" at bounding box center [822, 136] width 145 height 19
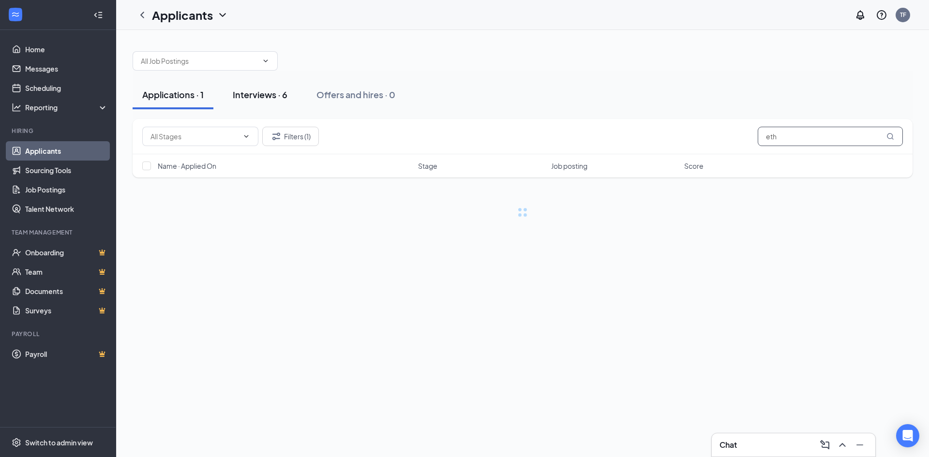
type input "eth"
click at [279, 96] on div "Interviews · 6" at bounding box center [260, 95] width 55 height 12
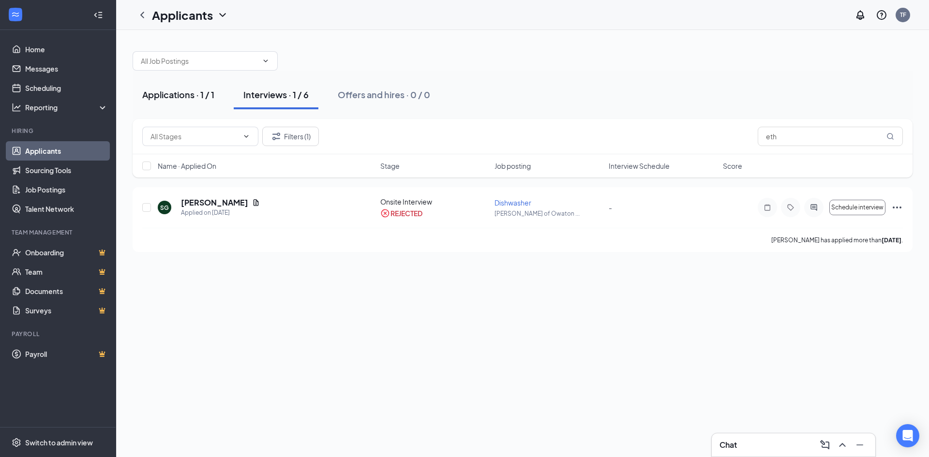
click at [182, 90] on div "Applications · 1 / 1" at bounding box center [178, 95] width 72 height 12
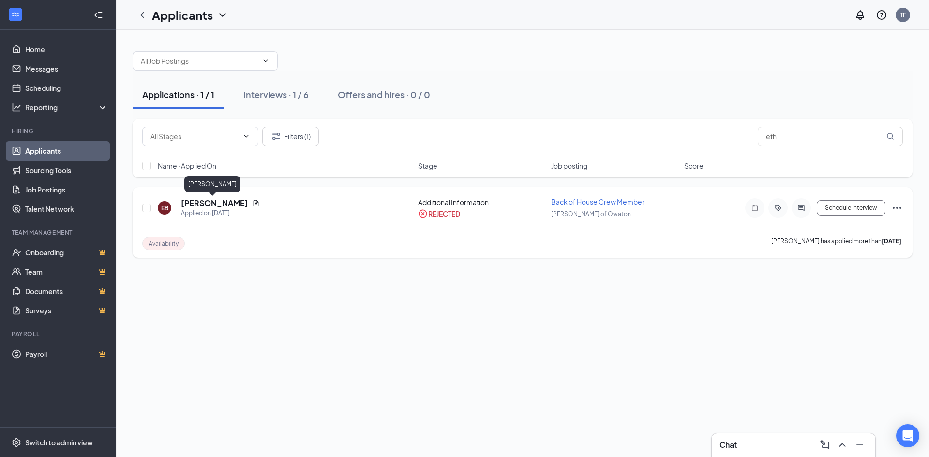
click at [229, 204] on h5 "[PERSON_NAME]" at bounding box center [214, 203] width 67 height 11
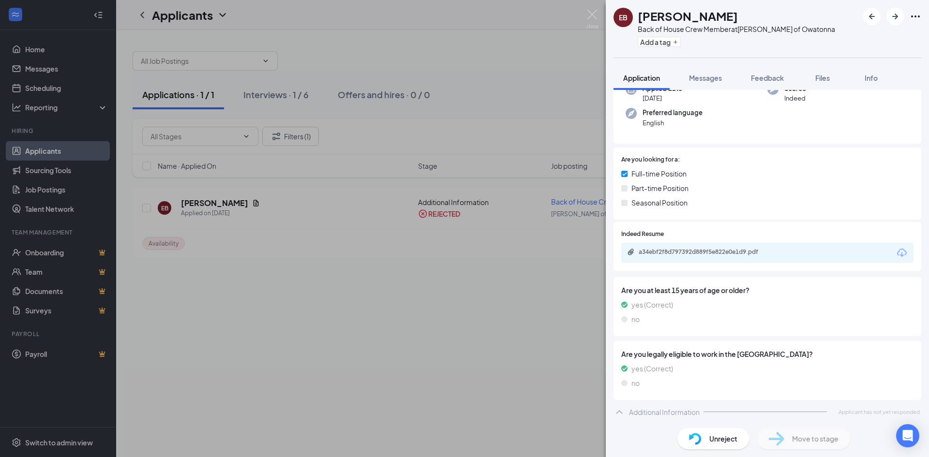
scroll to position [86, 0]
click at [802, 251] on div "a34ebf2f8d797392d889f5e822e0e1d9.pdf" at bounding box center [767, 251] width 292 height 20
click at [731, 247] on div "a34ebf2f8d797392d889f5e822e0e1d9.pdf" at bounding box center [705, 251] width 135 height 8
click at [266, 315] on div "EB [PERSON_NAME] Back of House Crew Member at [PERSON_NAME] of Owatonna Add a t…" at bounding box center [464, 228] width 929 height 457
